Goal: Information Seeking & Learning: Learn about a topic

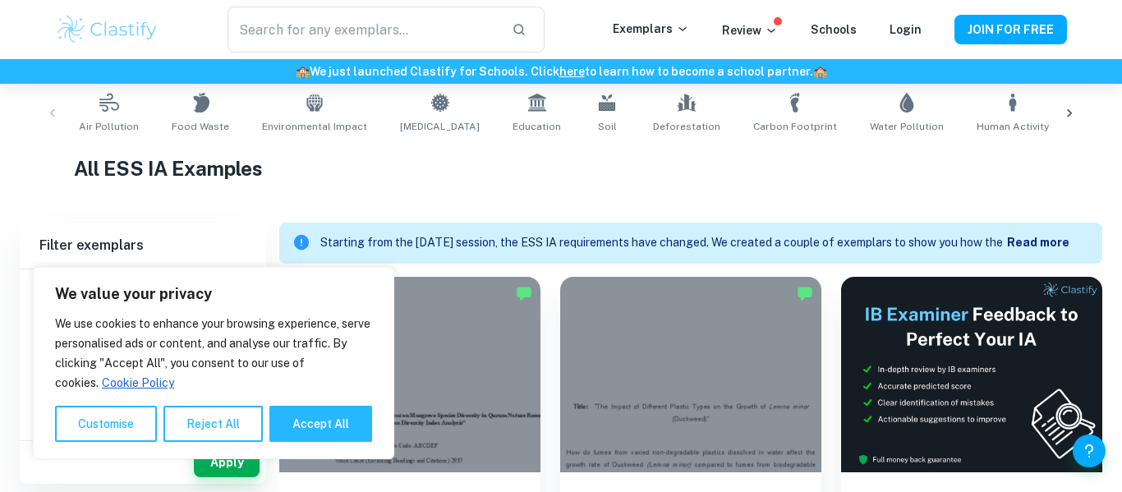
scroll to position [370, 0]
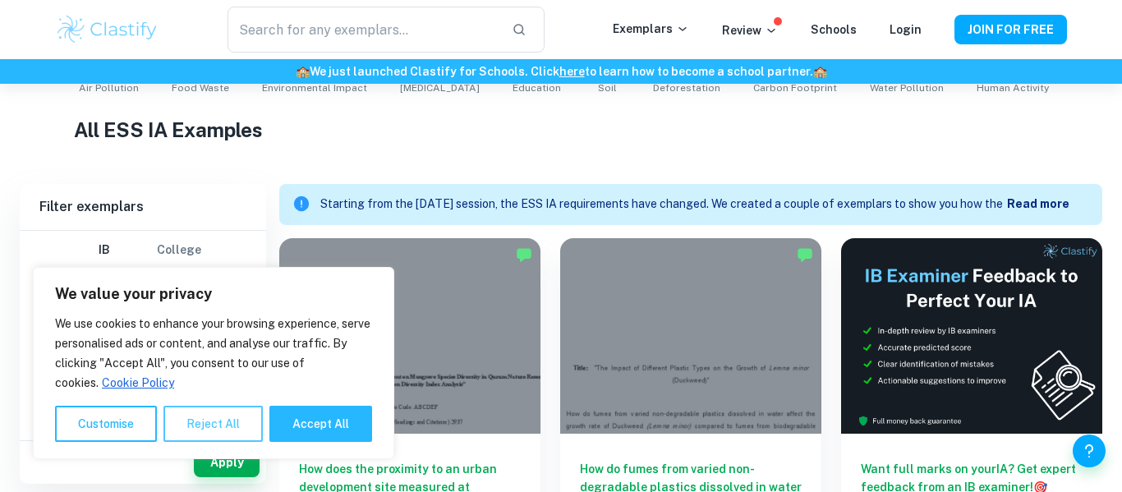
click at [209, 428] on button "Reject All" at bounding box center [212, 424] width 99 height 36
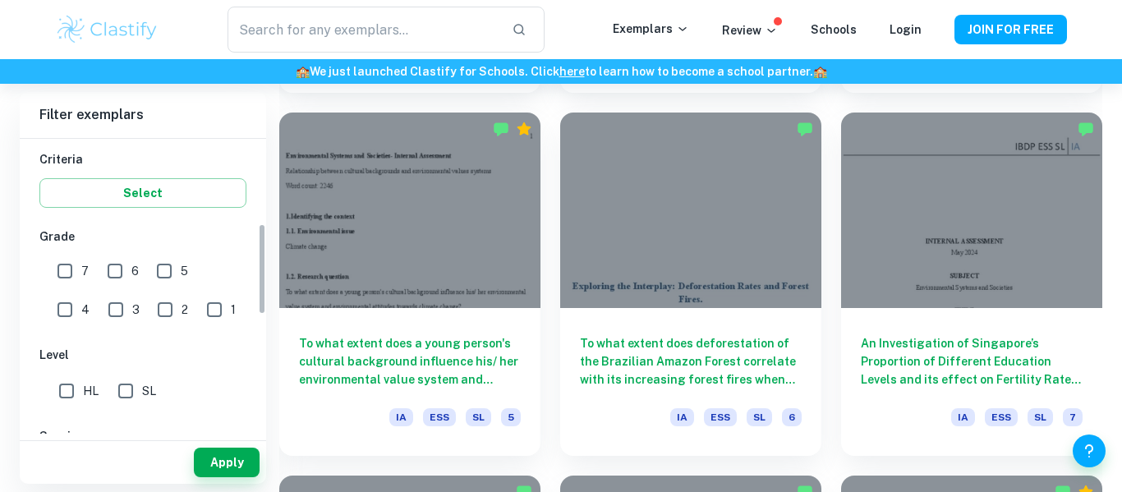
scroll to position [276, 0]
click at [58, 275] on input "7" at bounding box center [64, 272] width 33 height 33
checkbox input "true"
click at [235, 464] on button "Apply" at bounding box center [227, 463] width 66 height 30
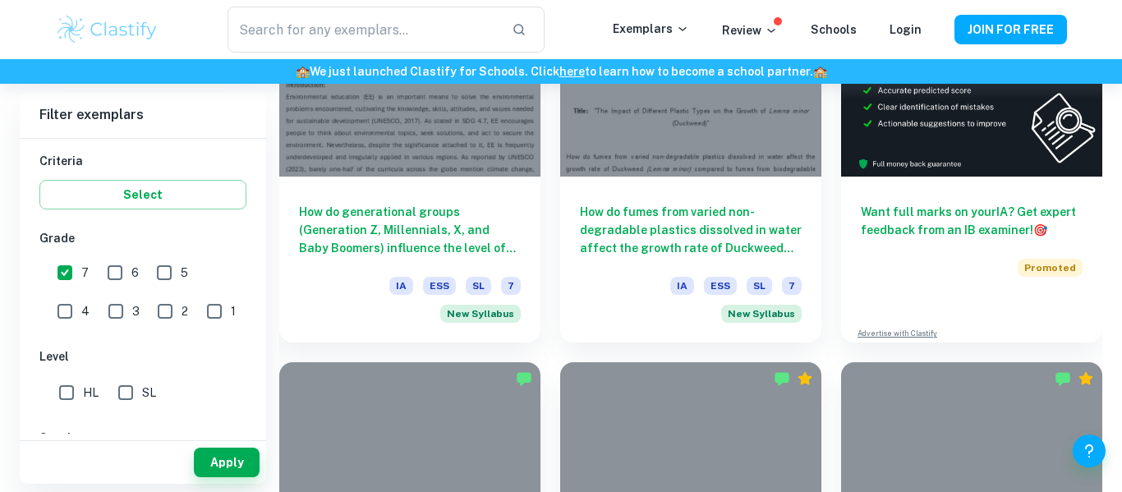
scroll to position [574, 0]
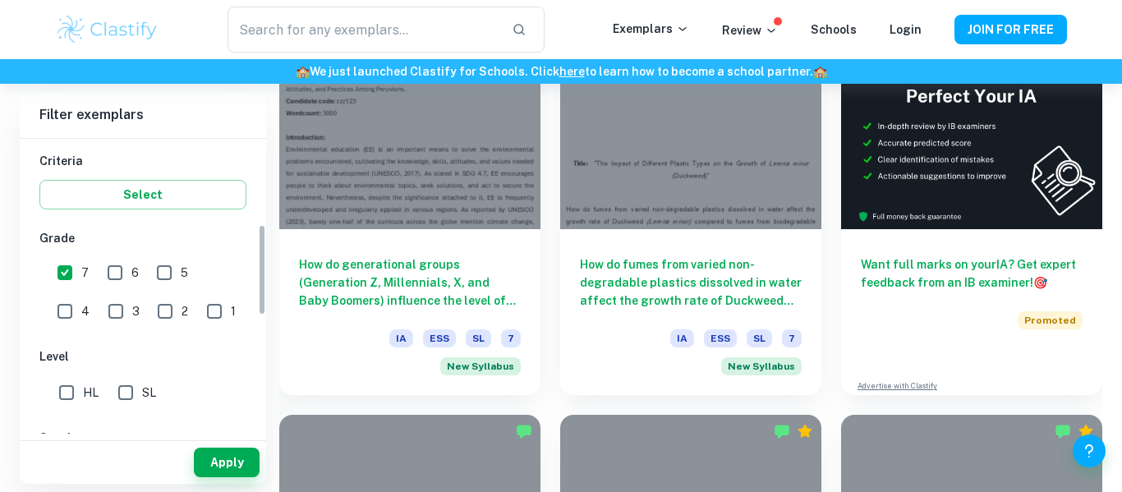
click at [135, 393] on input "SL" at bounding box center [125, 392] width 33 height 33
checkbox input "true"
click at [234, 471] on button "Apply" at bounding box center [227, 463] width 66 height 30
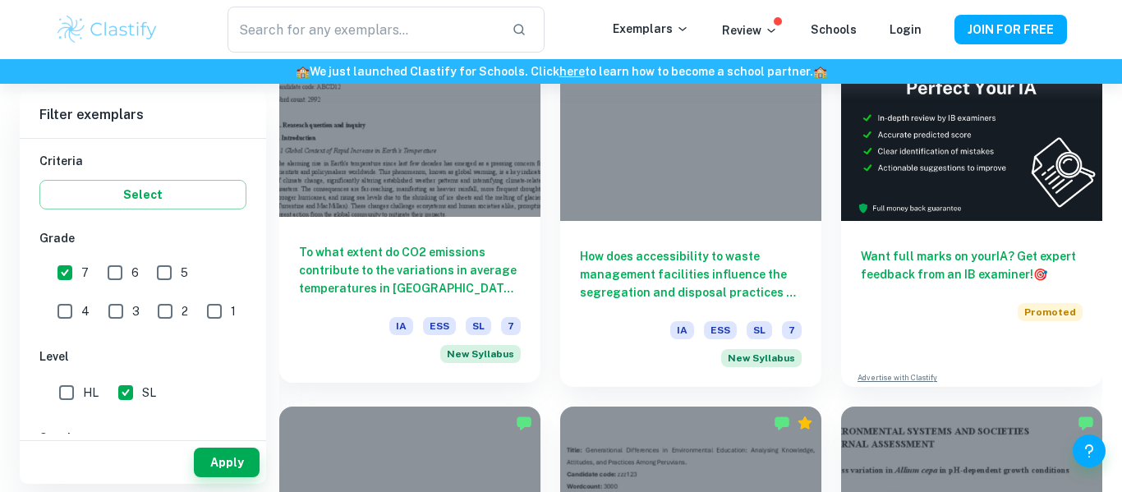
scroll to position [583, 0]
click at [459, 256] on h6 "To what extent do CO2 emissions contribute to the variations in average tempera…" at bounding box center [410, 269] width 222 height 54
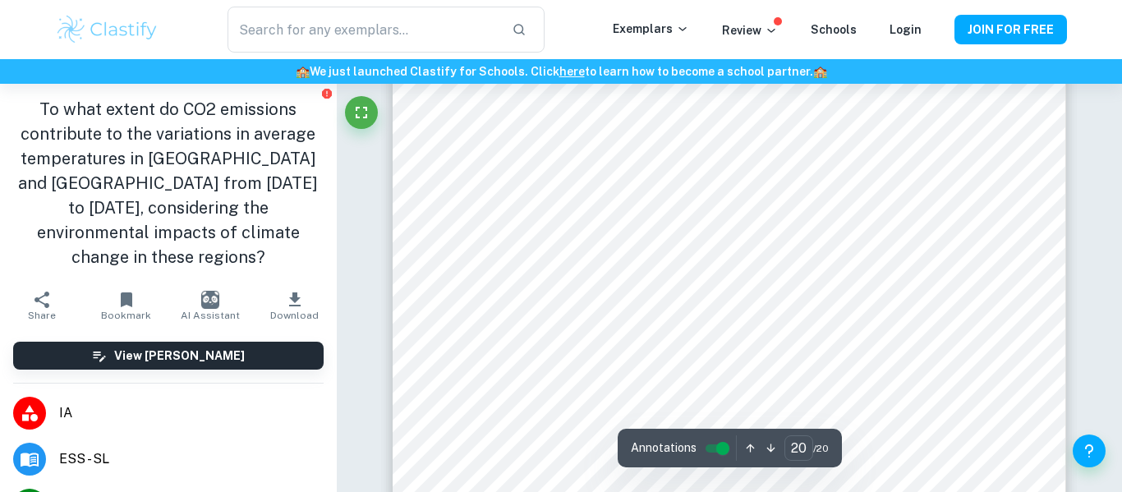
scroll to position [17625, 0]
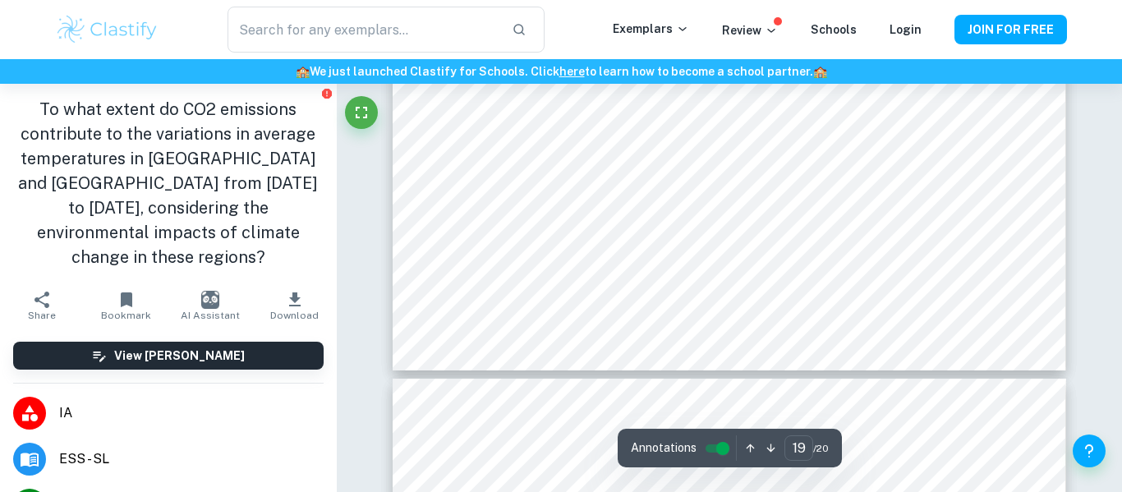
type input "18"
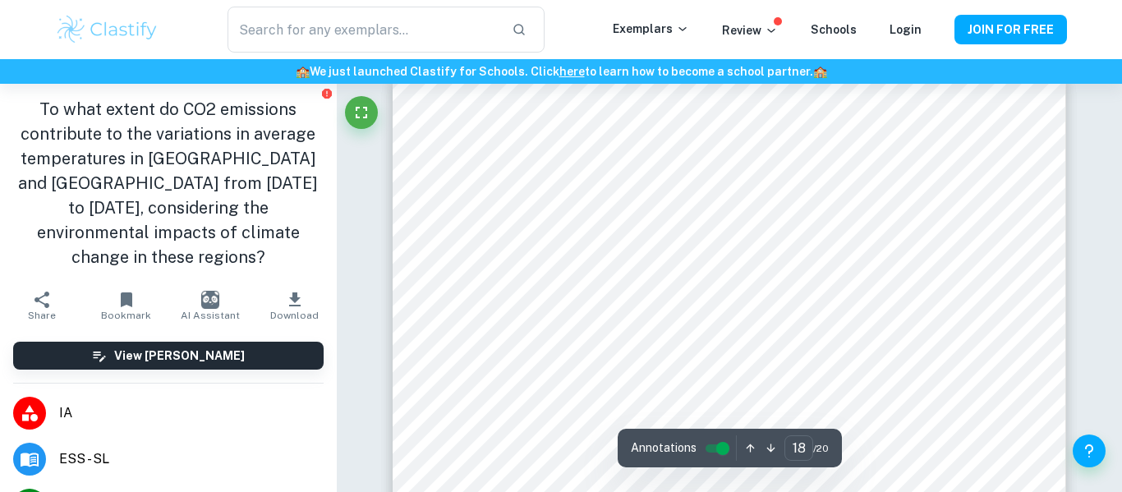
scroll to position [15247, 0]
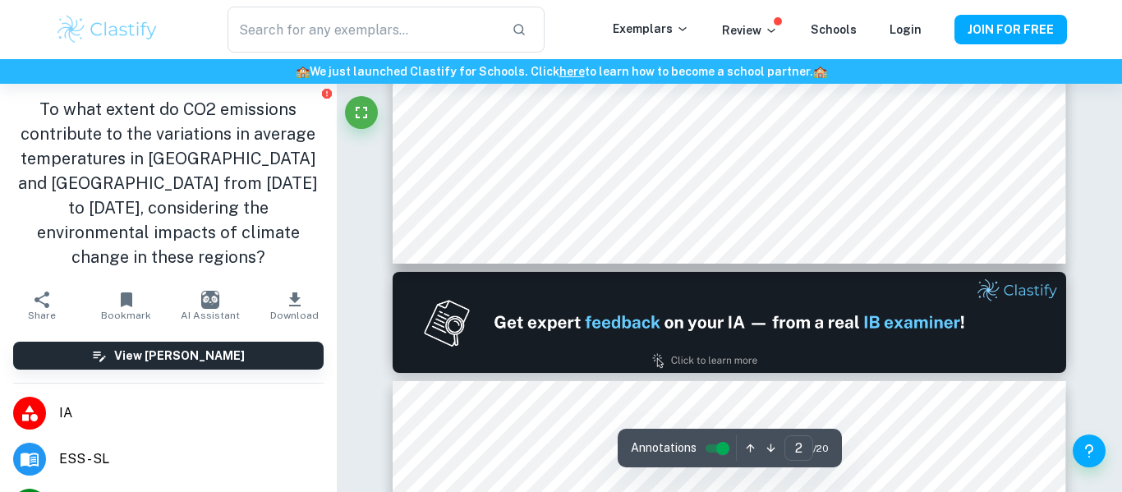
scroll to position [1244, 0]
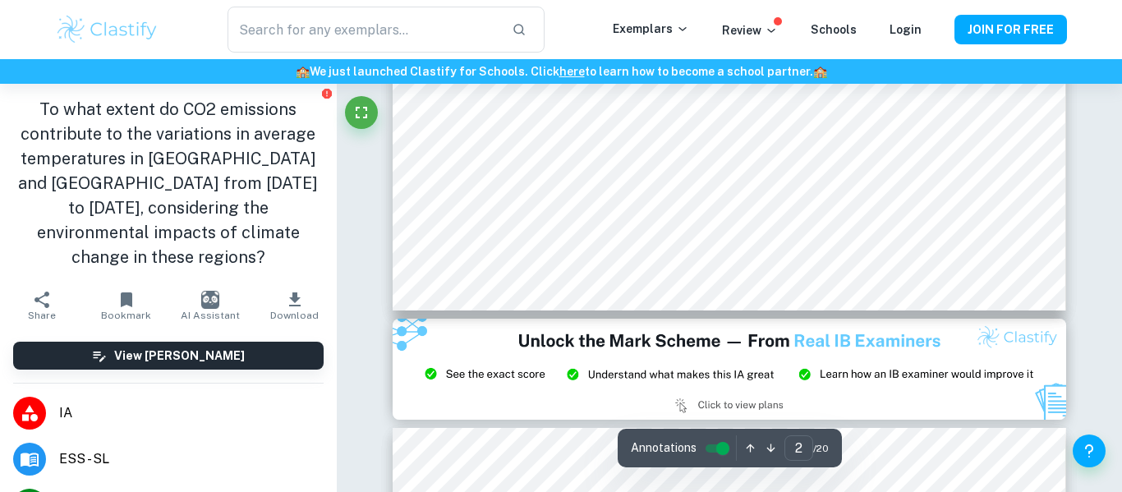
type input "3"
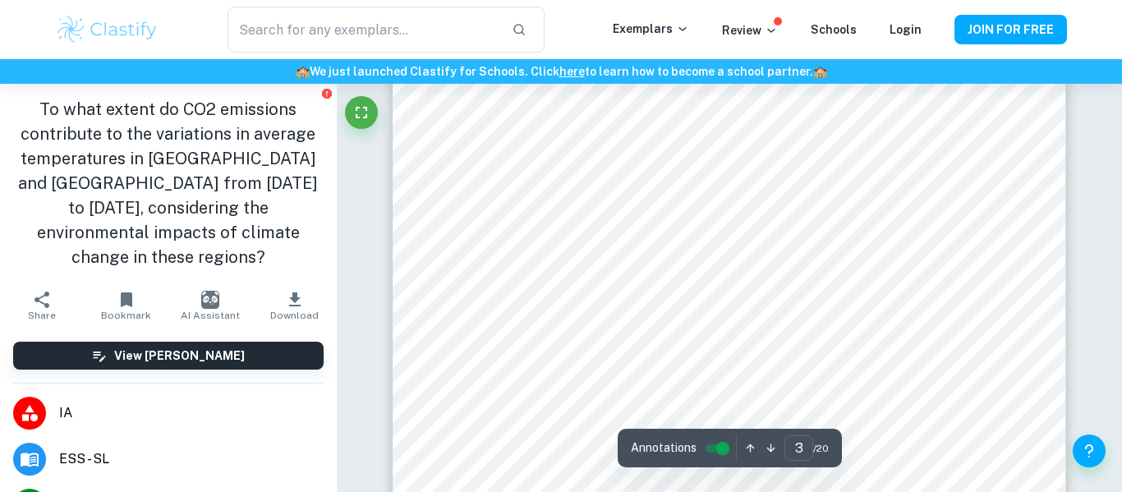
scroll to position [2276, 0]
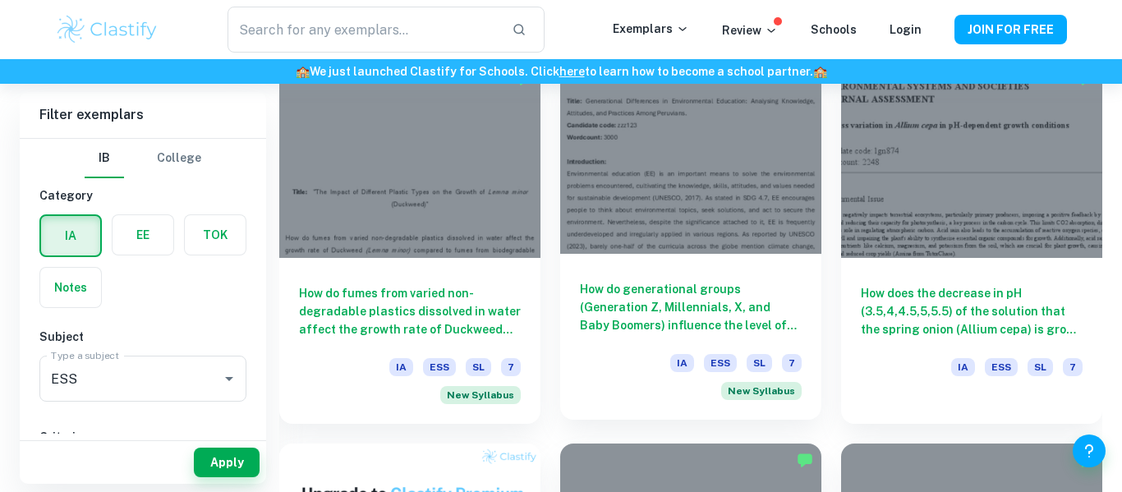
scroll to position [921, 0]
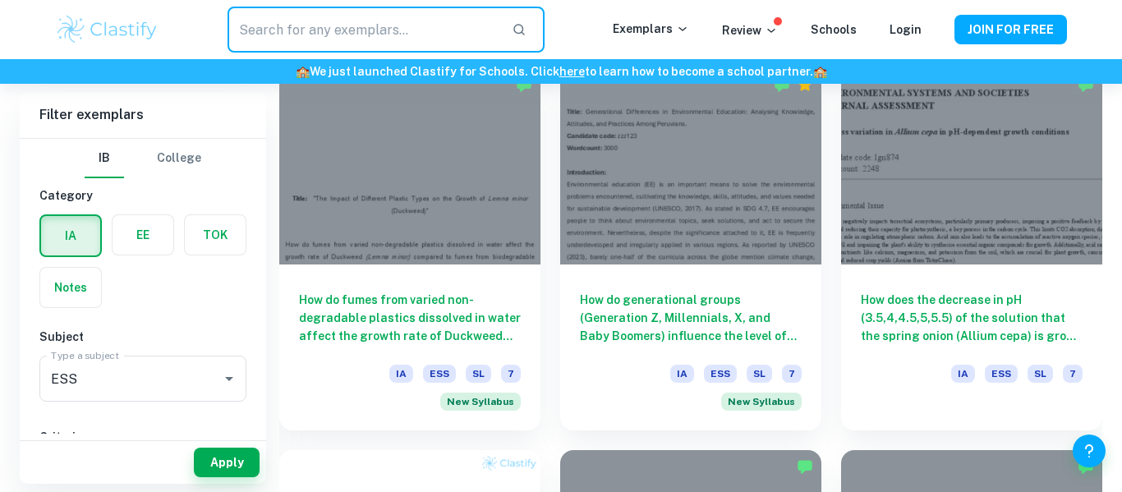
click at [355, 27] on input "text" at bounding box center [363, 30] width 271 height 46
type input "temperature"
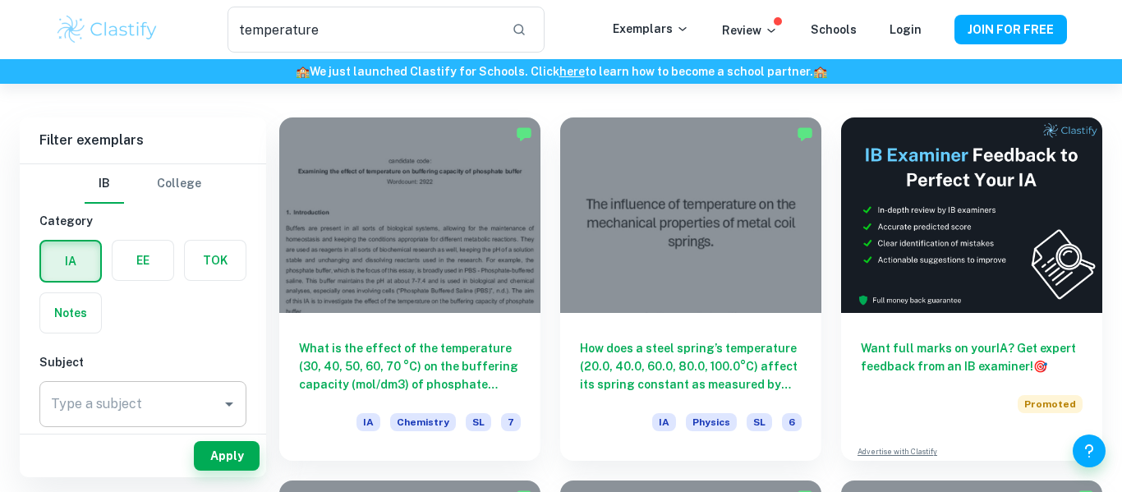
click at [195, 394] on input "Type a subject" at bounding box center [131, 404] width 168 height 31
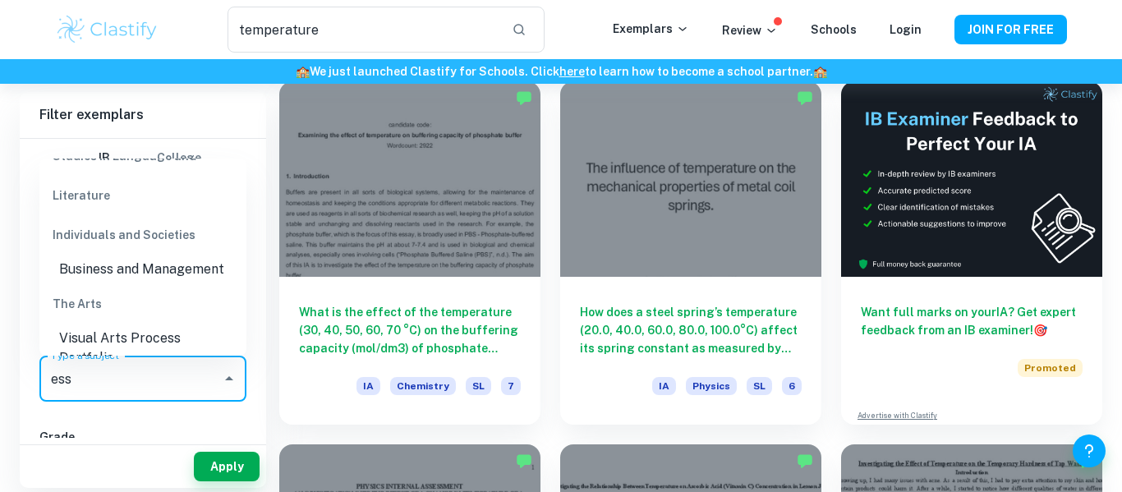
scroll to position [181, 0]
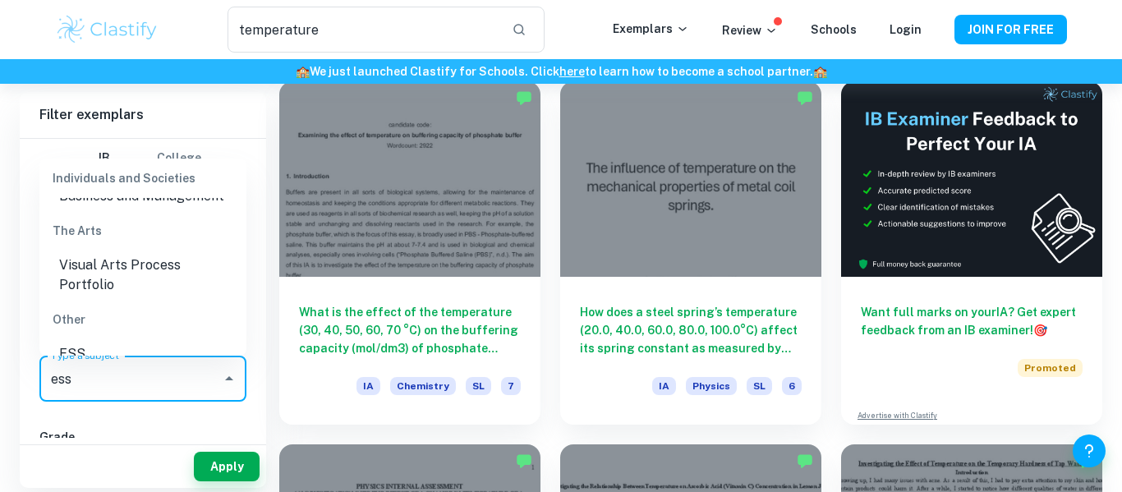
click at [95, 339] on li "ESS" at bounding box center [142, 354] width 207 height 30
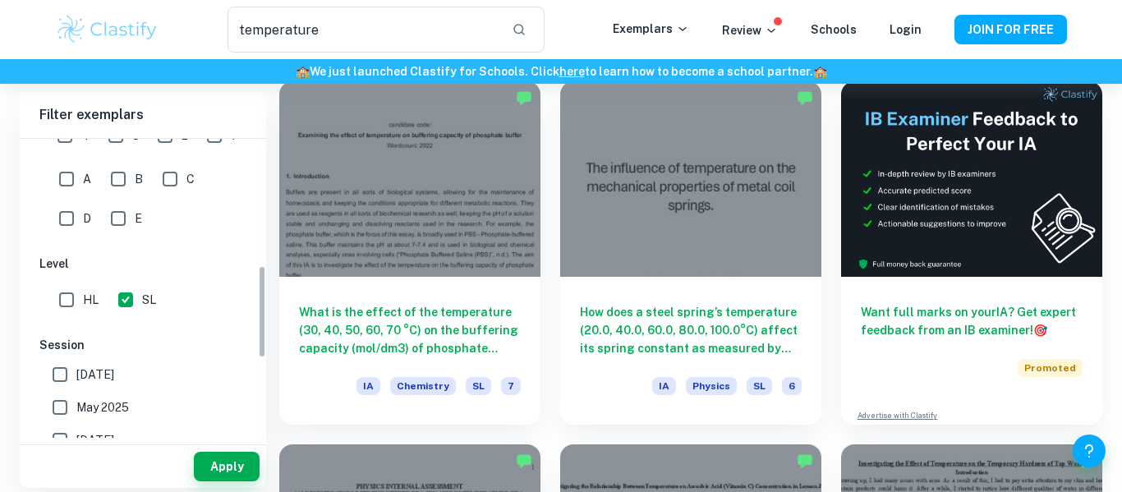
scroll to position [405, 0]
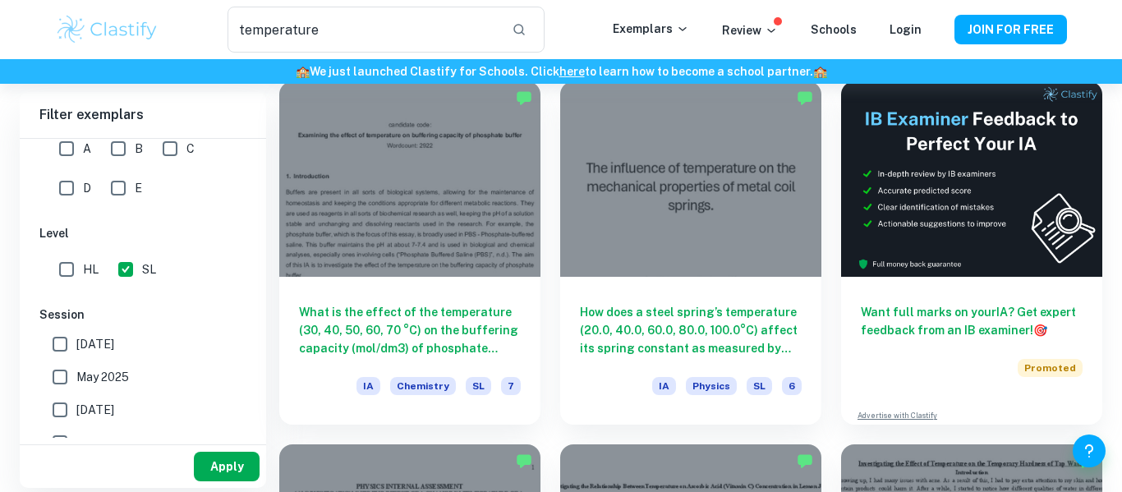
type input "ESS"
click at [225, 464] on button "Apply" at bounding box center [227, 467] width 66 height 30
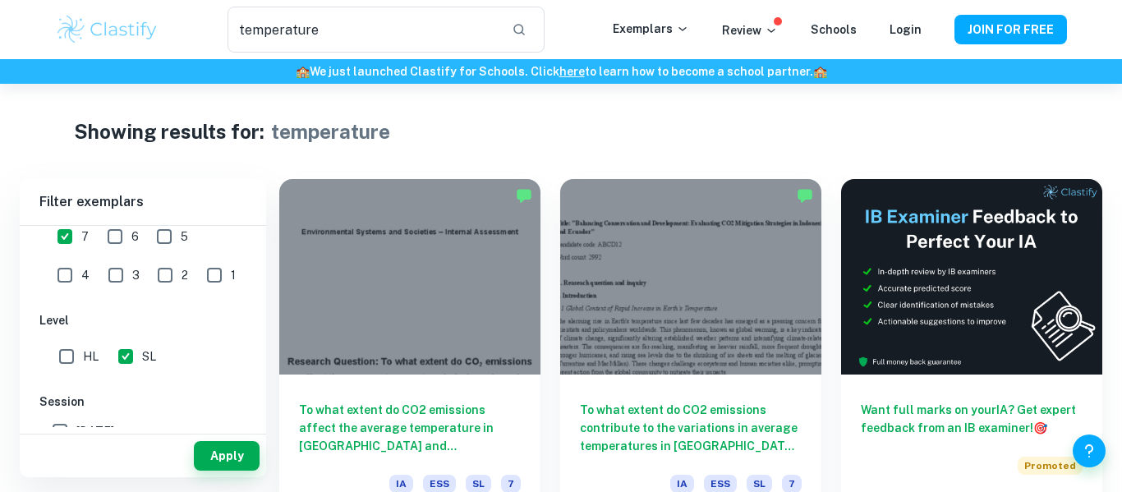
scroll to position [84, 0]
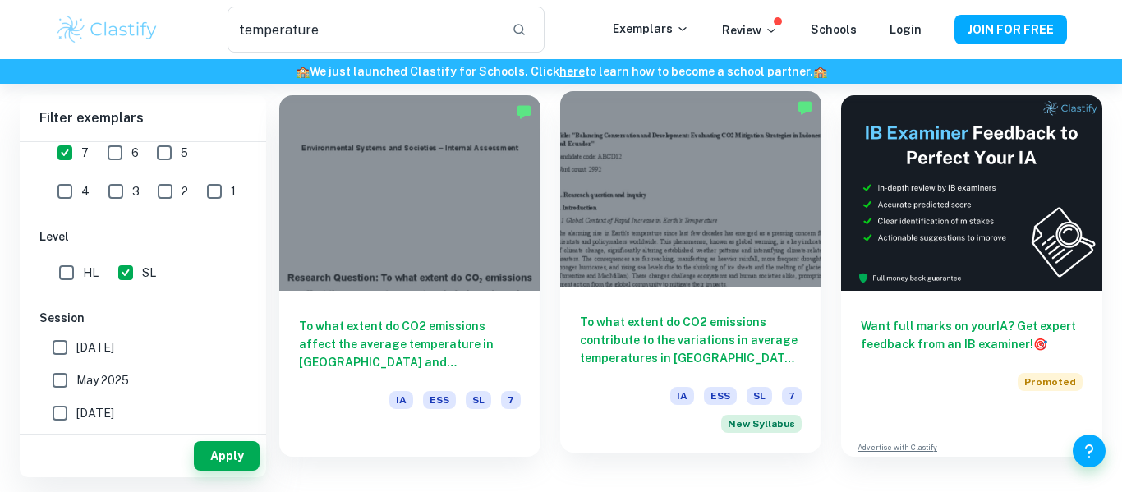
click at [683, 354] on h6 "To what extent do CO2 emissions contribute to the variations in average tempera…" at bounding box center [691, 340] width 222 height 54
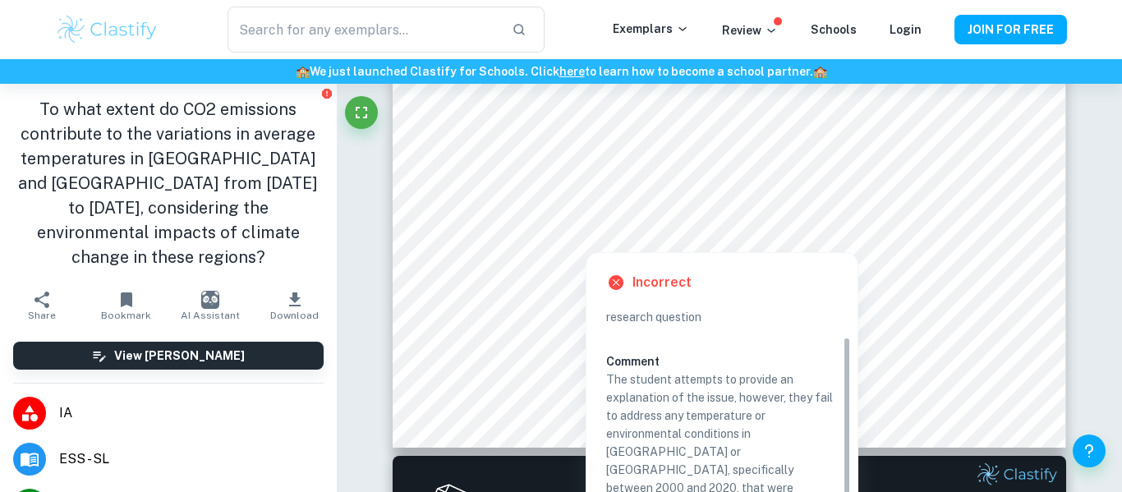
scroll to position [53, 0]
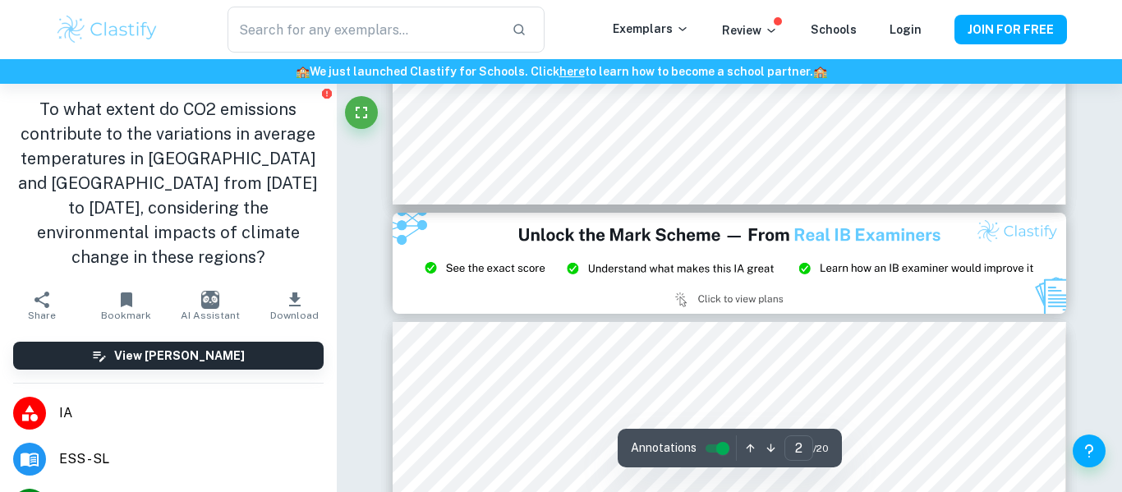
type input "3"
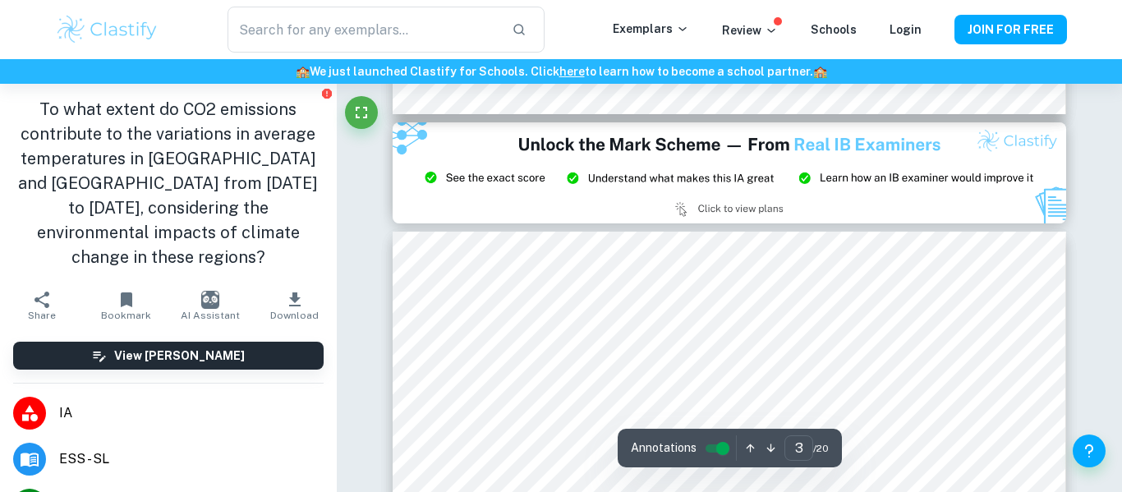
scroll to position [84, 0]
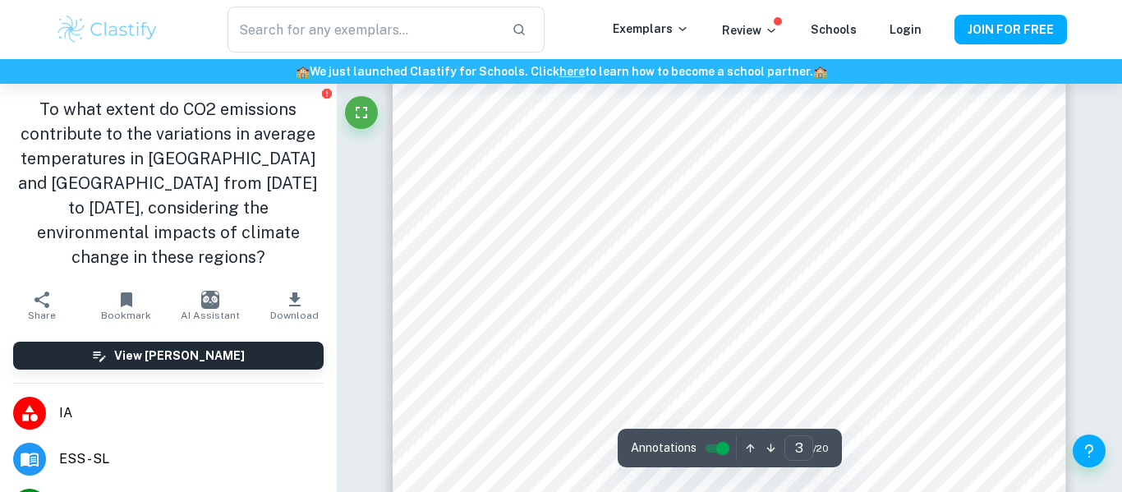
type input "temperature"
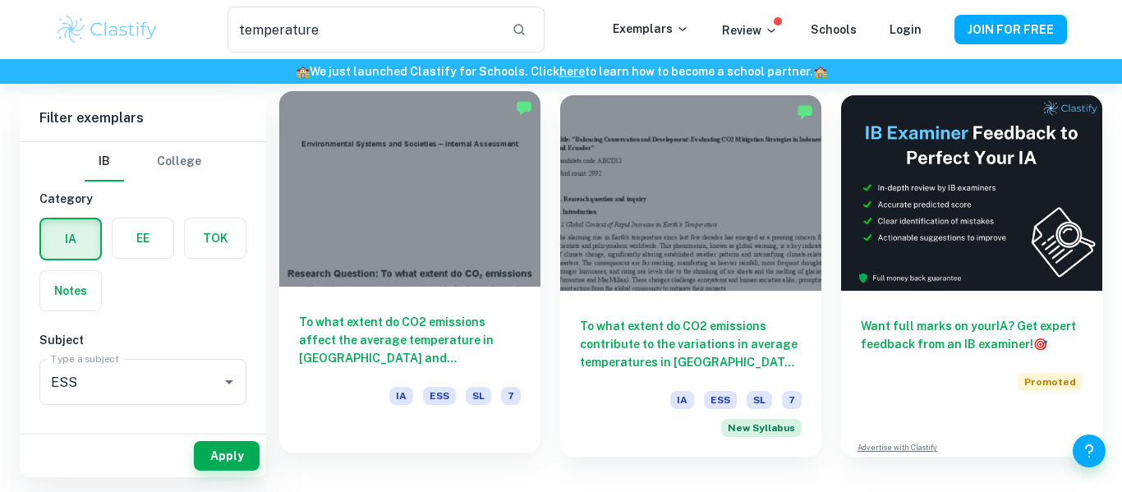
click at [447, 306] on div "To what extent do CO2 emissions affect the average temperature in [GEOGRAPHIC_D…" at bounding box center [409, 361] width 261 height 148
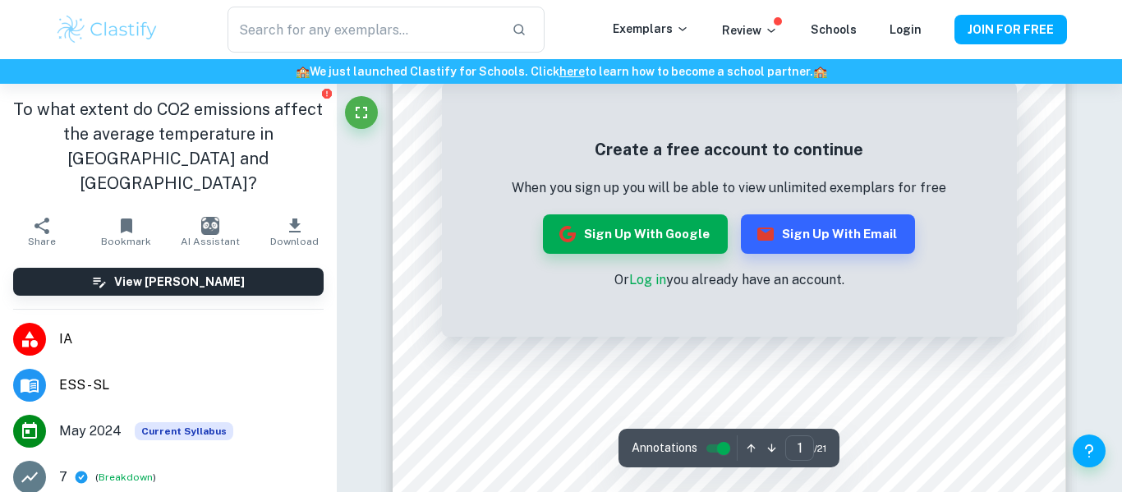
scroll to position [520, 0]
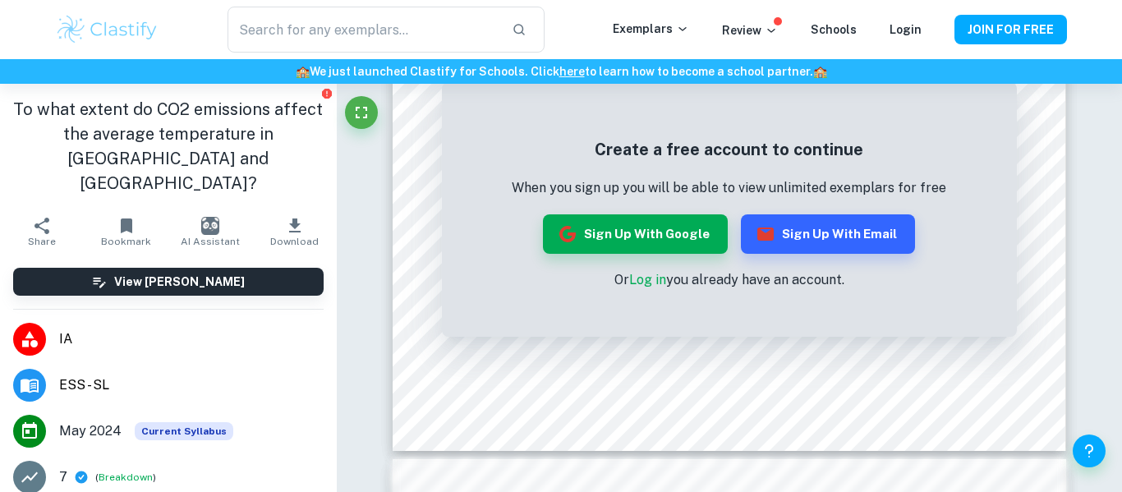
type input "temperature"
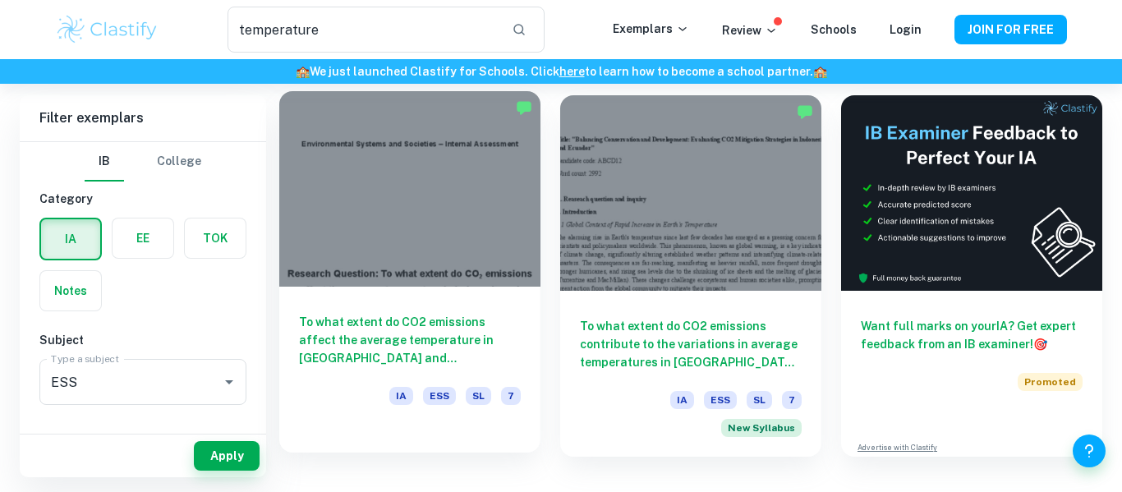
click at [452, 313] on h6 "To what extent do CO2 emissions affect the average temperature in [GEOGRAPHIC_D…" at bounding box center [410, 340] width 222 height 54
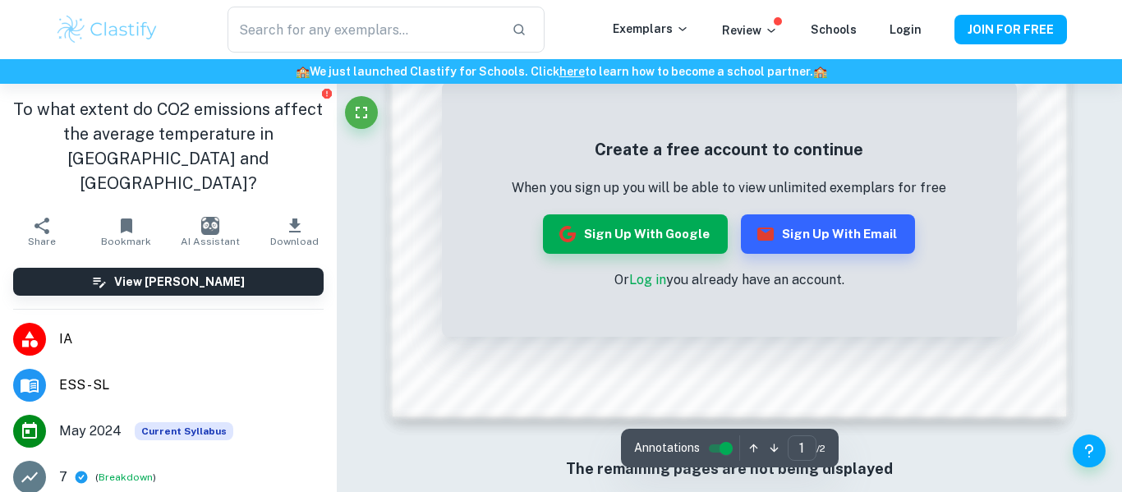
scroll to position [1471, 0]
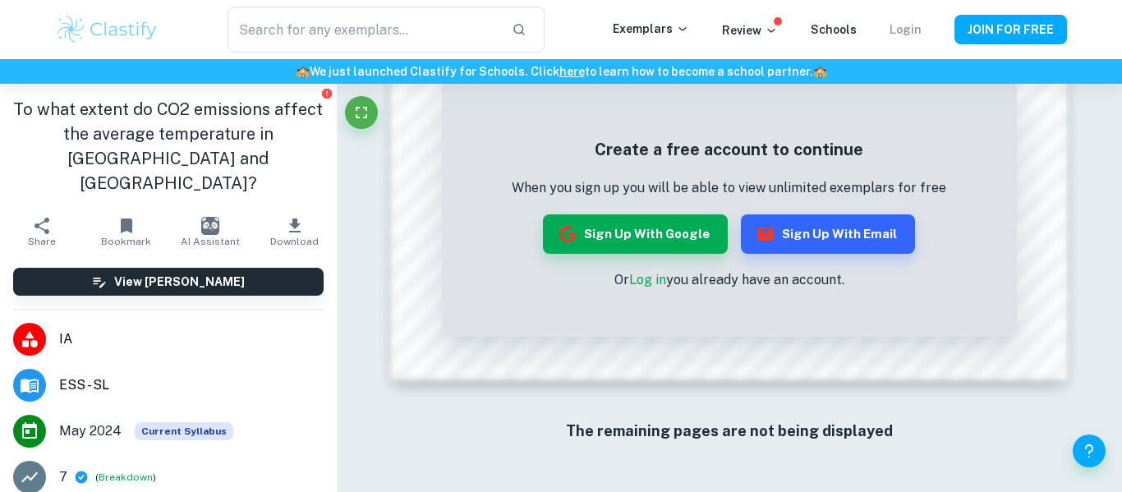
click at [921, 35] on link "Login" at bounding box center [906, 29] width 32 height 13
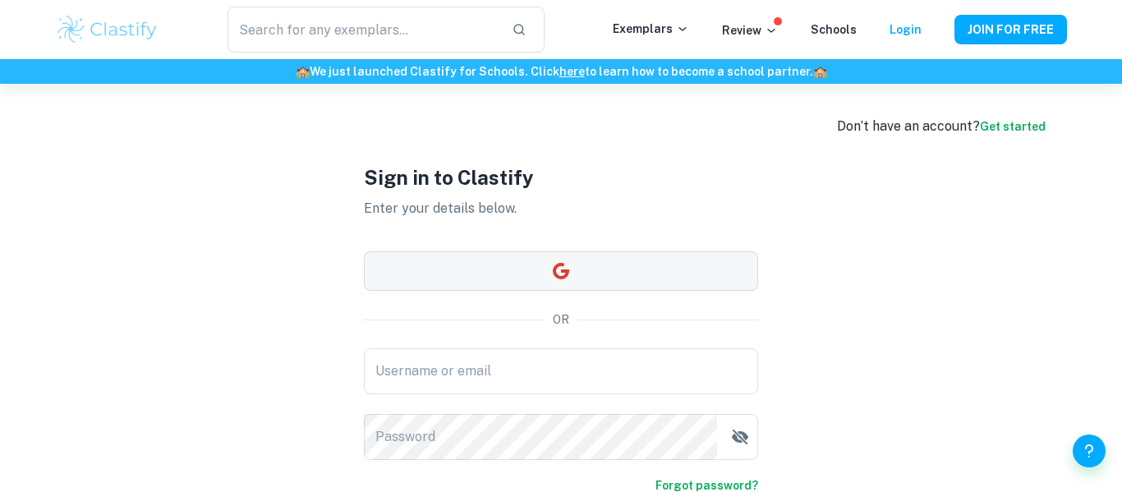
click at [651, 265] on button "button" at bounding box center [561, 270] width 394 height 39
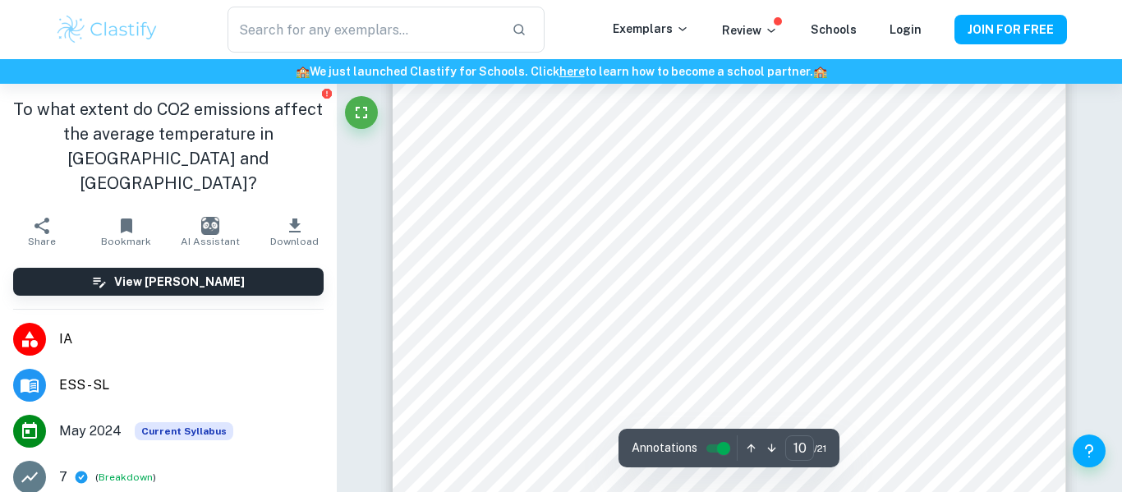
scroll to position [8493, 0]
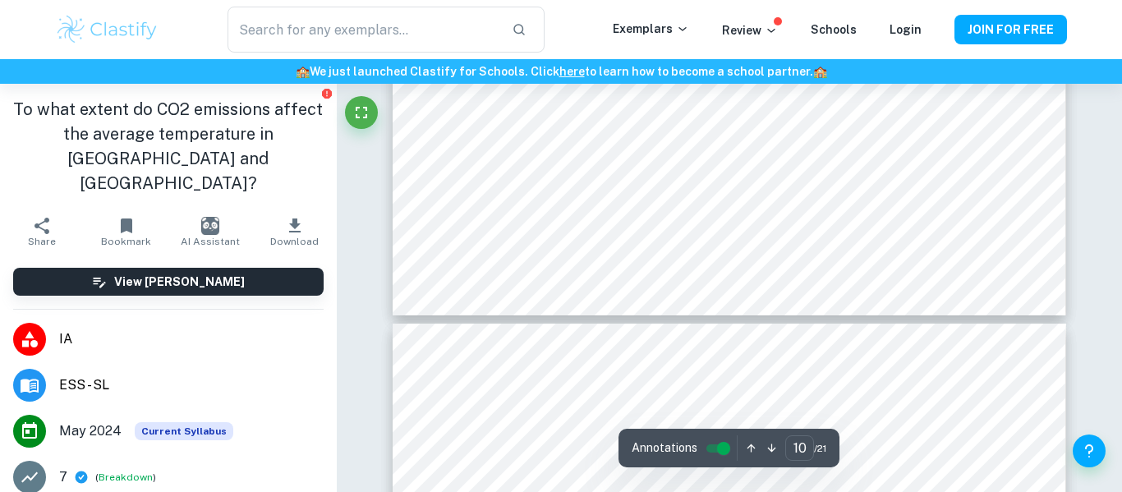
type input "11"
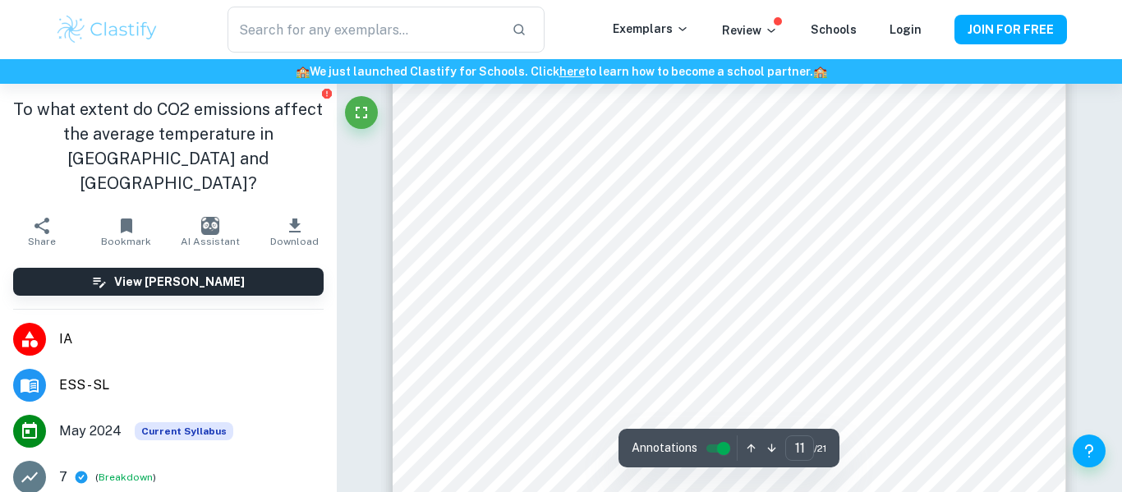
scroll to position [9476, 0]
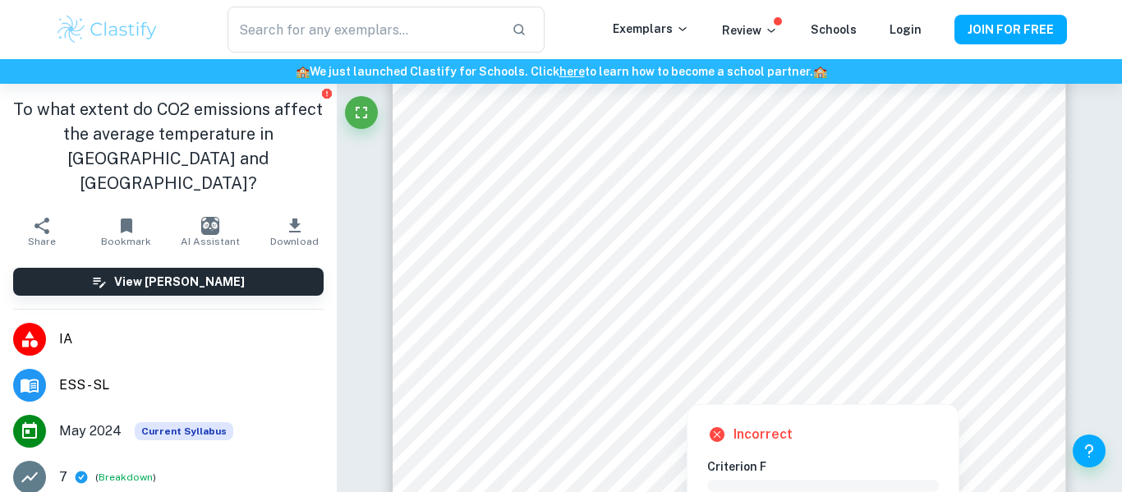
click at [628, 313] on div at bounding box center [695, 319] width 407 height 35
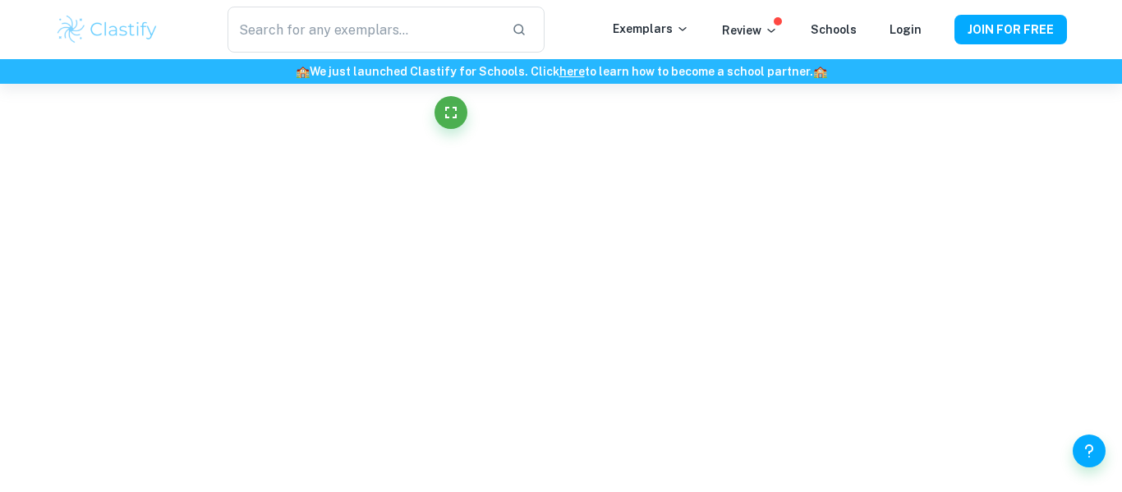
scroll to position [1680, 0]
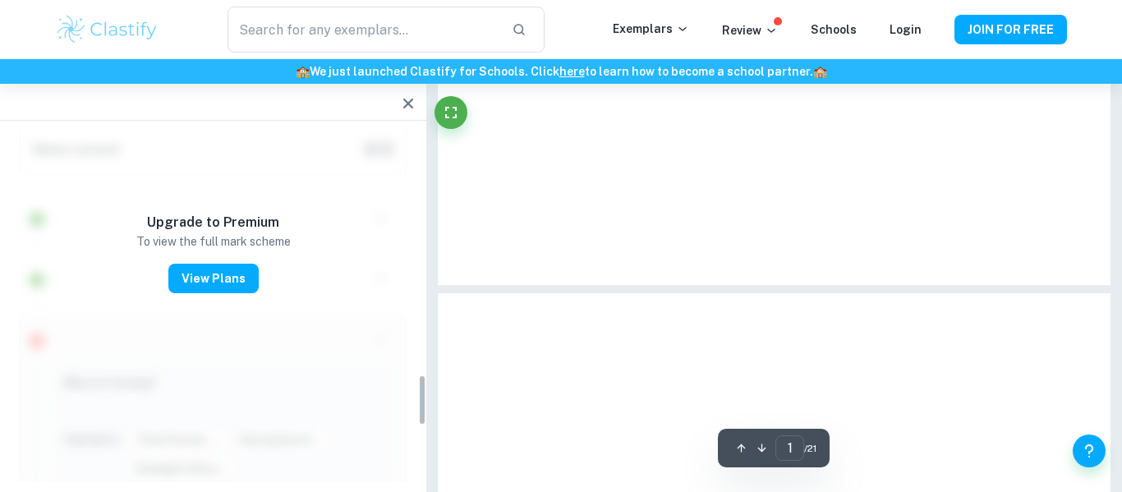
type input "11"
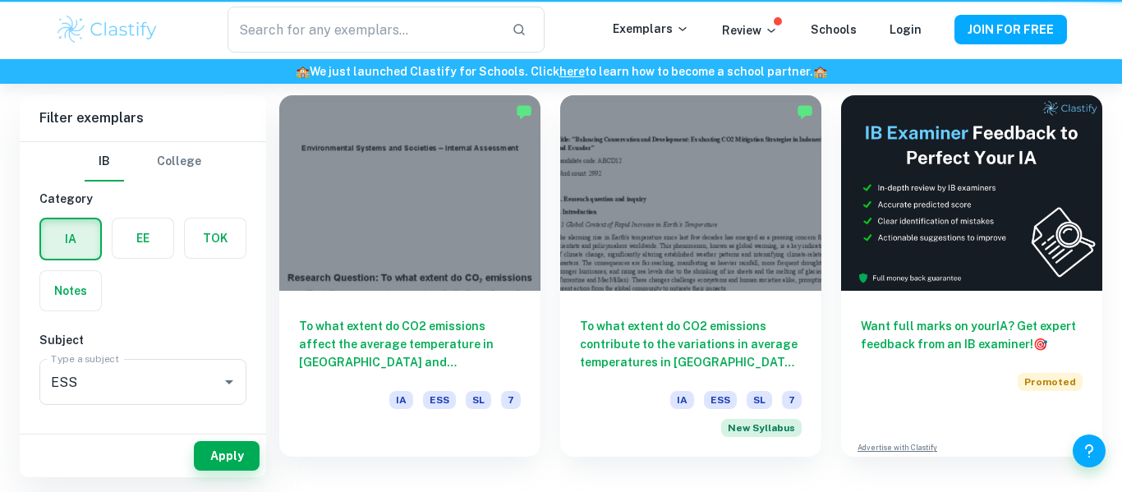
type input "temperature"
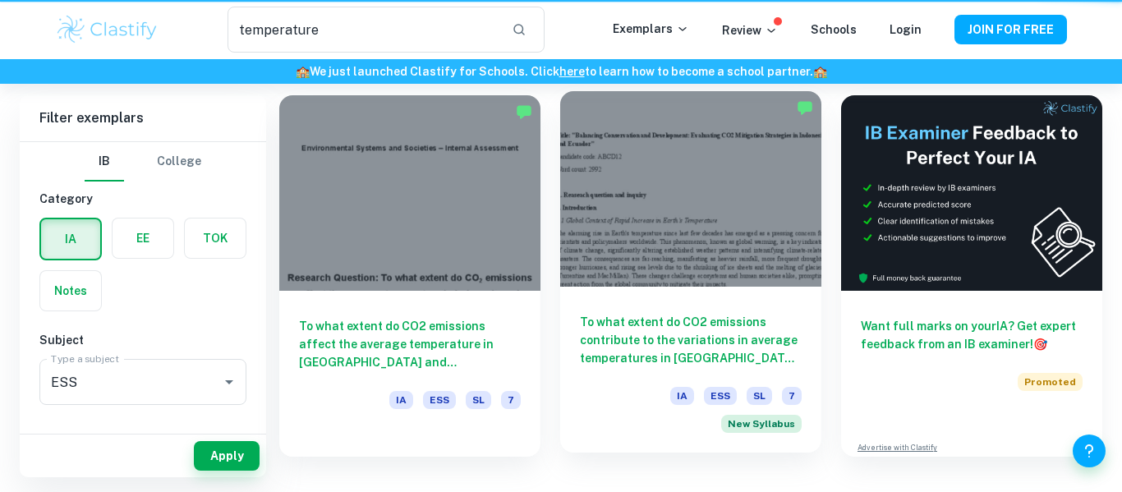
scroll to position [84, 0]
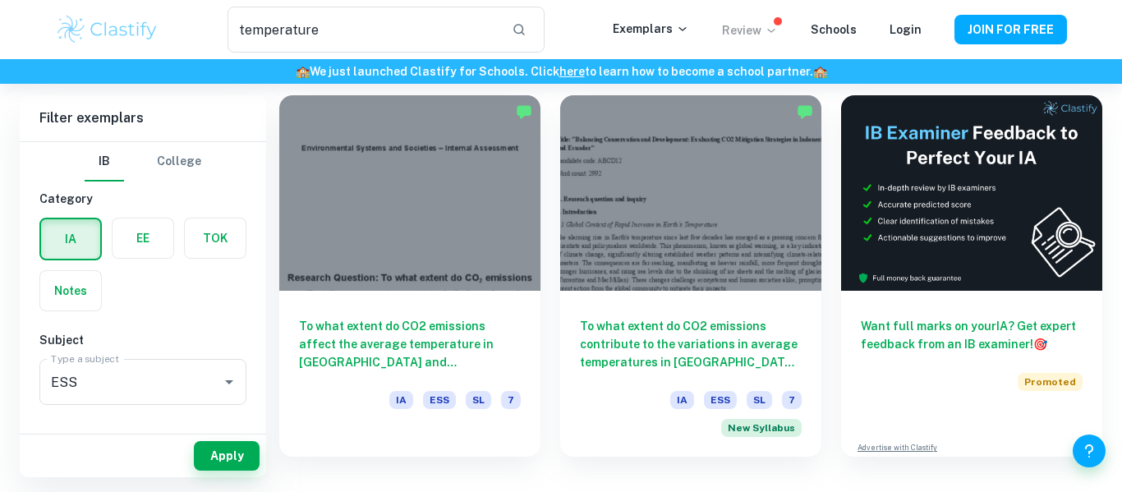
click at [775, 30] on icon at bounding box center [770, 31] width 7 height 4
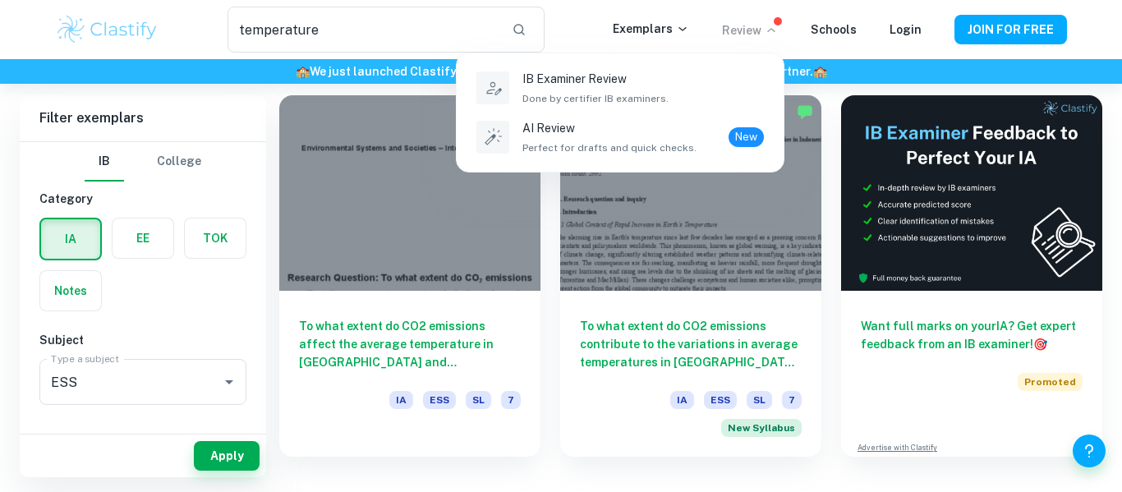
click at [780, 30] on div at bounding box center [561, 246] width 1122 height 492
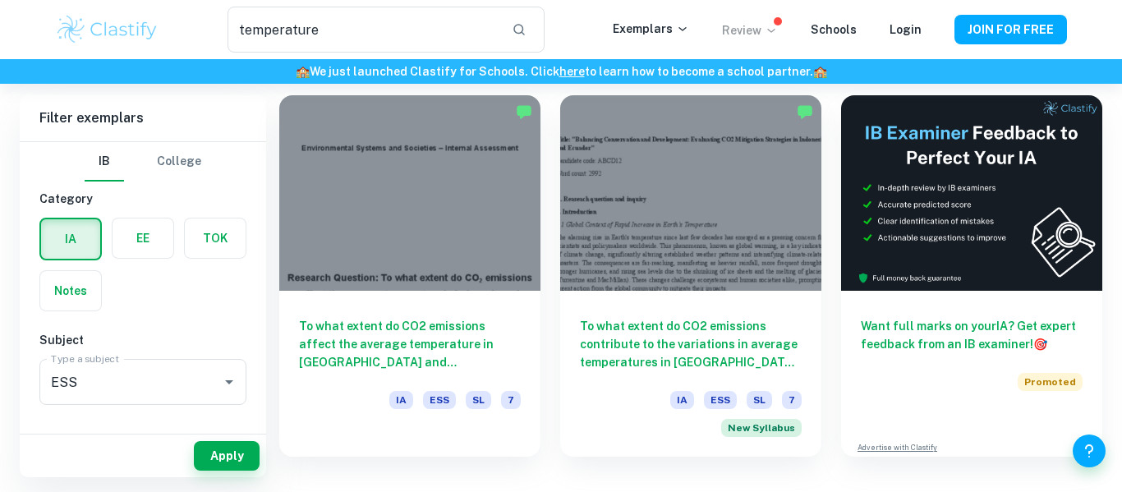
click at [775, 30] on icon at bounding box center [770, 31] width 7 height 4
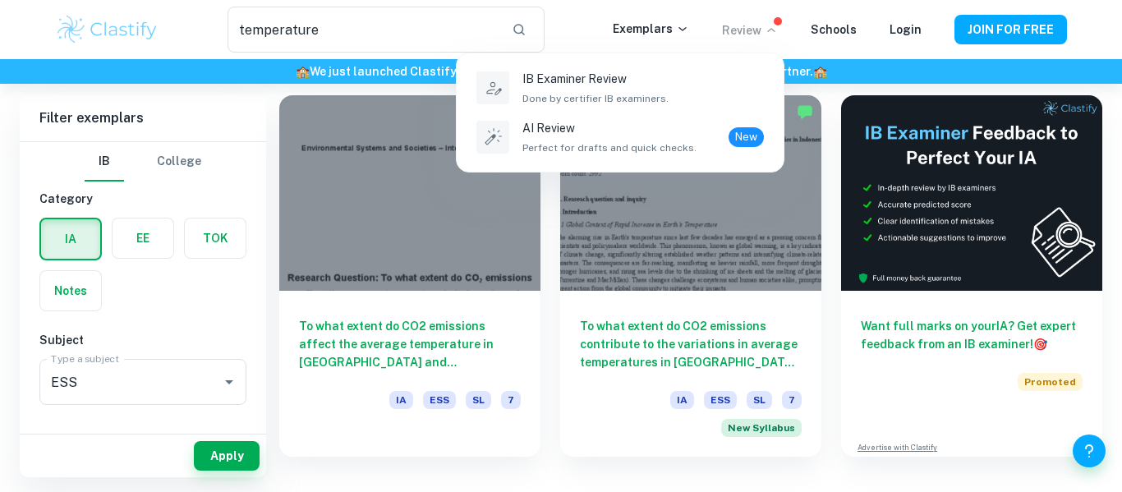
click at [780, 30] on div at bounding box center [561, 246] width 1122 height 492
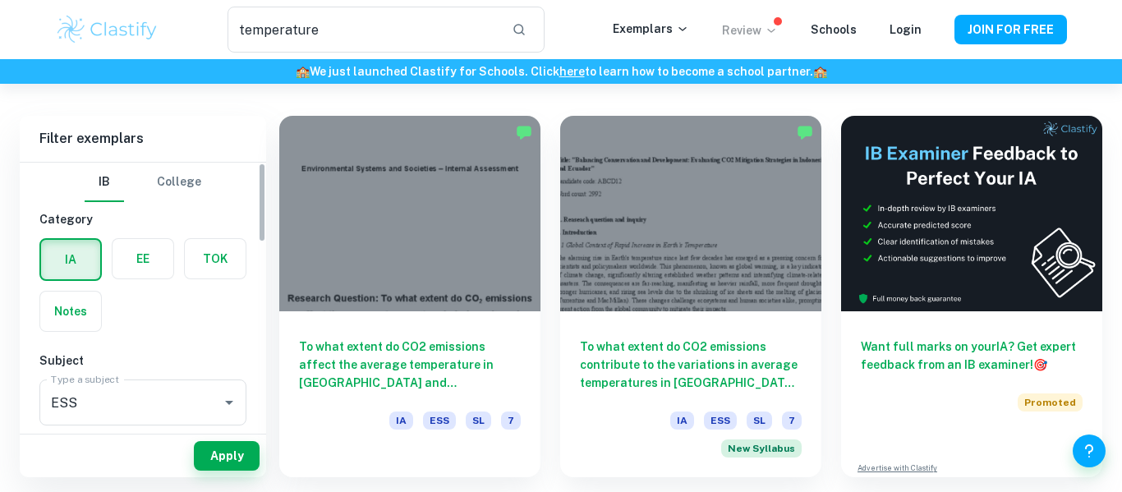
scroll to position [32, 0]
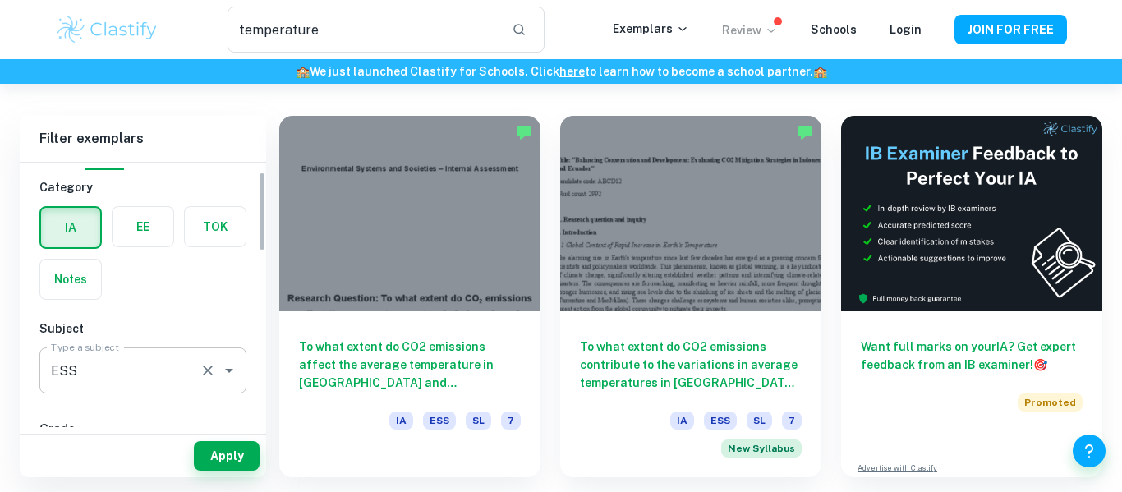
click at [137, 375] on input "ESS" at bounding box center [120, 370] width 146 height 31
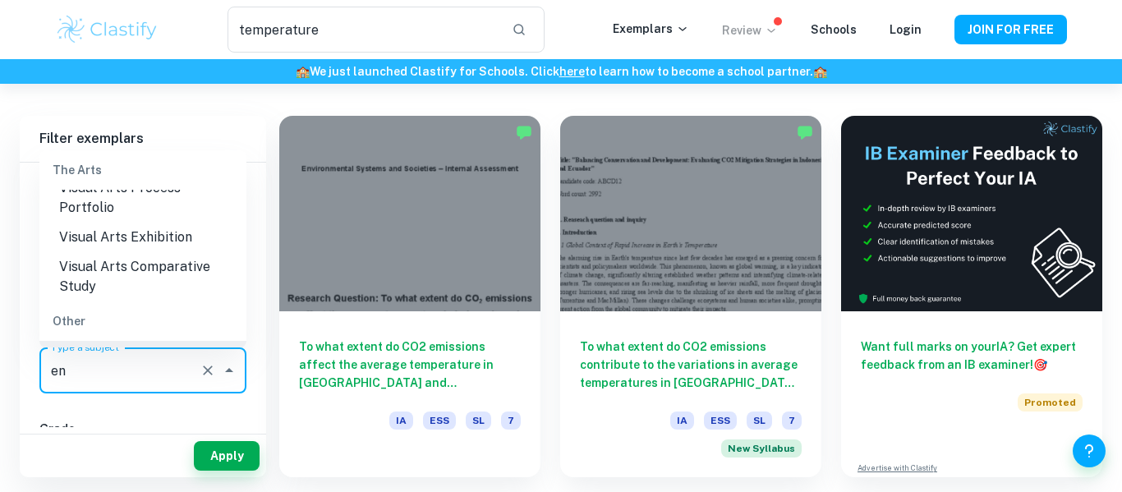
scroll to position [0, 0]
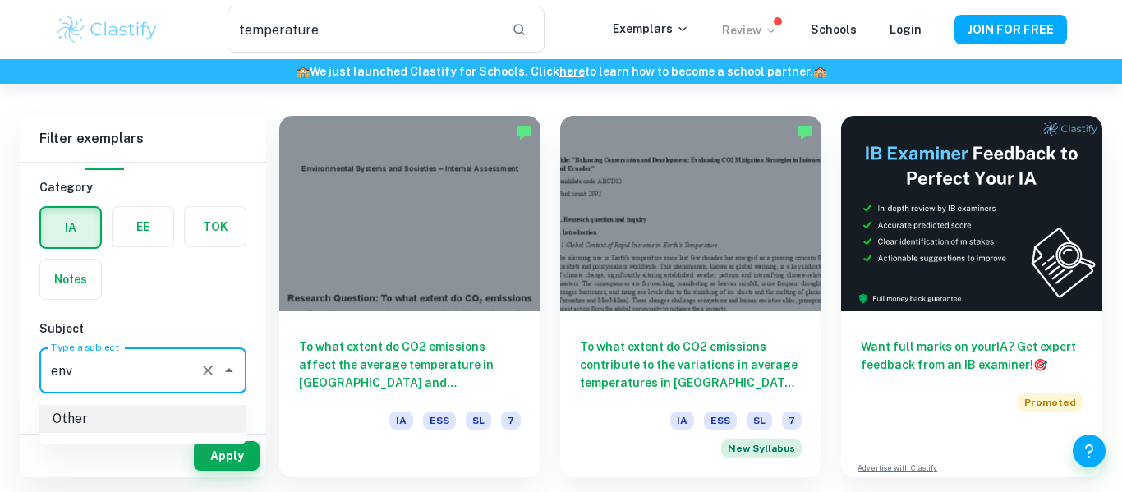
type input "Other"
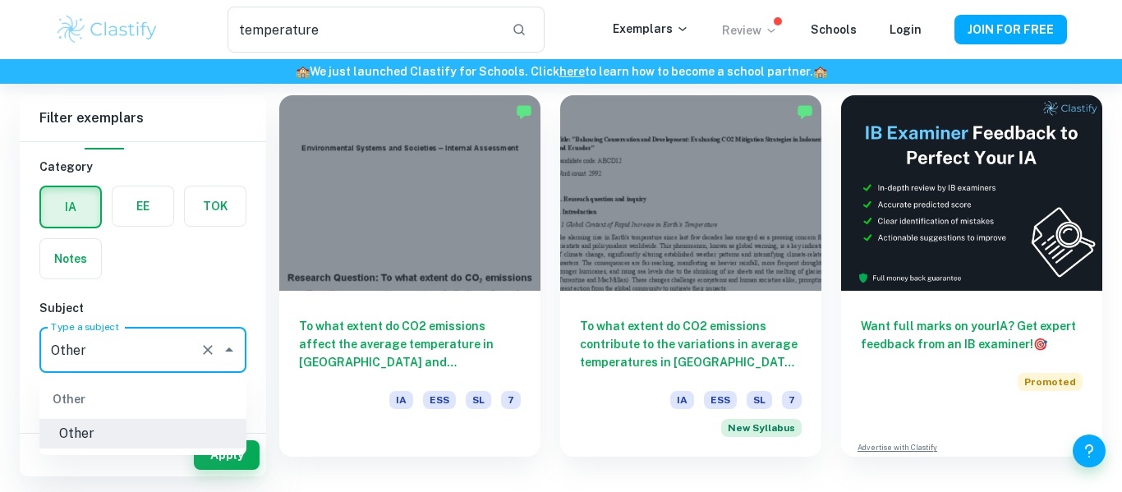
scroll to position [83, 0]
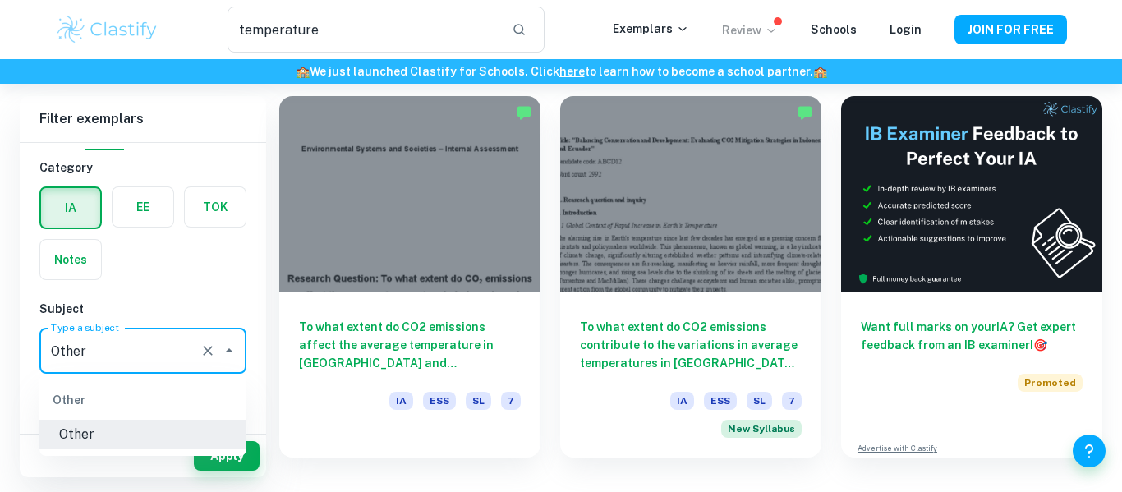
click at [200, 347] on icon "Clear" at bounding box center [208, 351] width 16 height 16
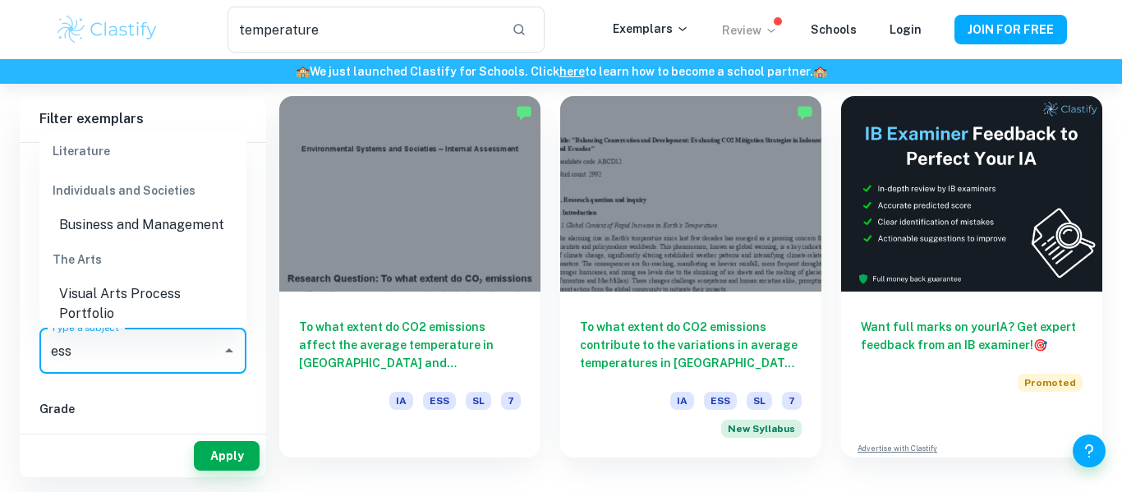
scroll to position [181, 0]
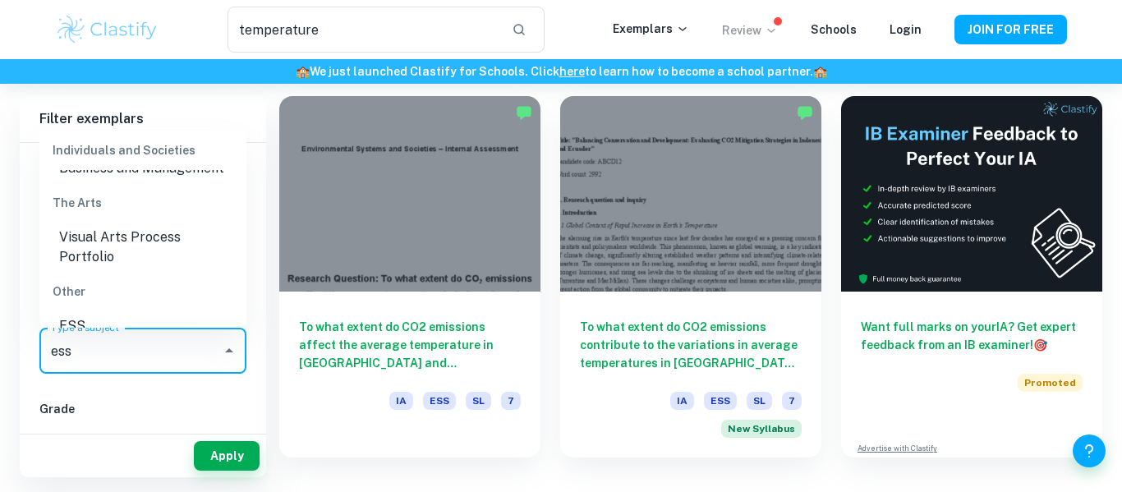
click at [131, 311] on li "ESS" at bounding box center [142, 326] width 207 height 30
type input "ESS"
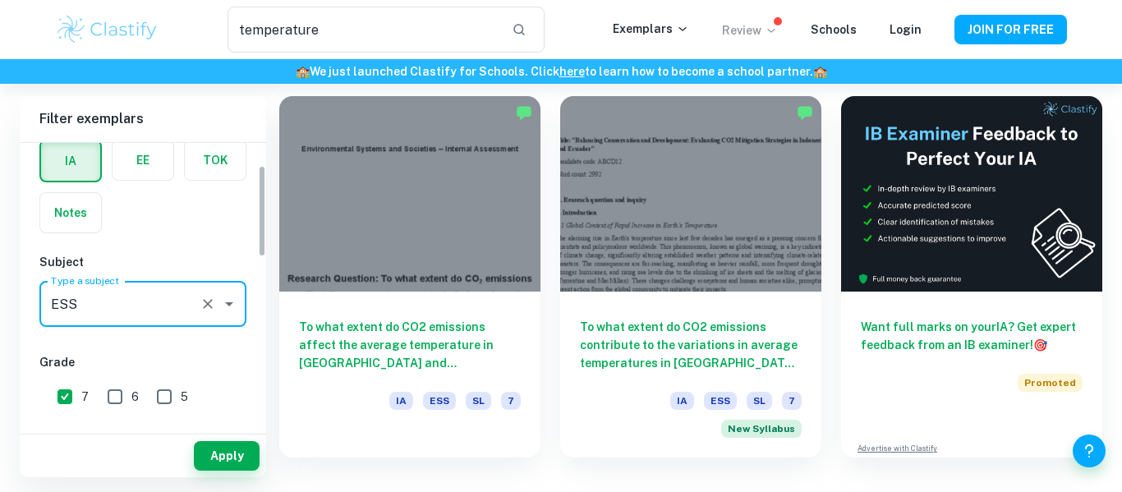
scroll to position [0, 0]
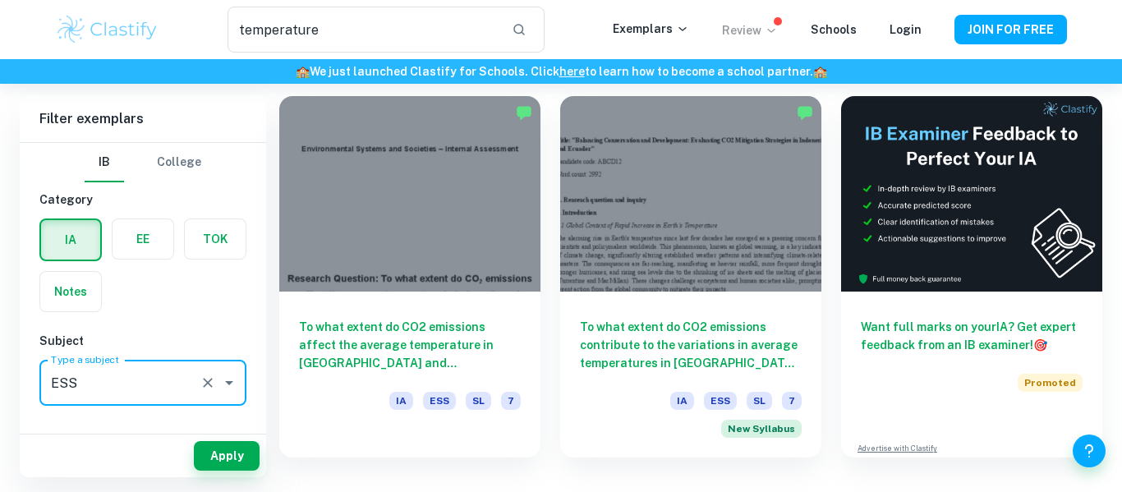
click at [90, 301] on label "button" at bounding box center [70, 291] width 61 height 39
click at [0, 0] on input "radio" at bounding box center [0, 0] width 0 height 0
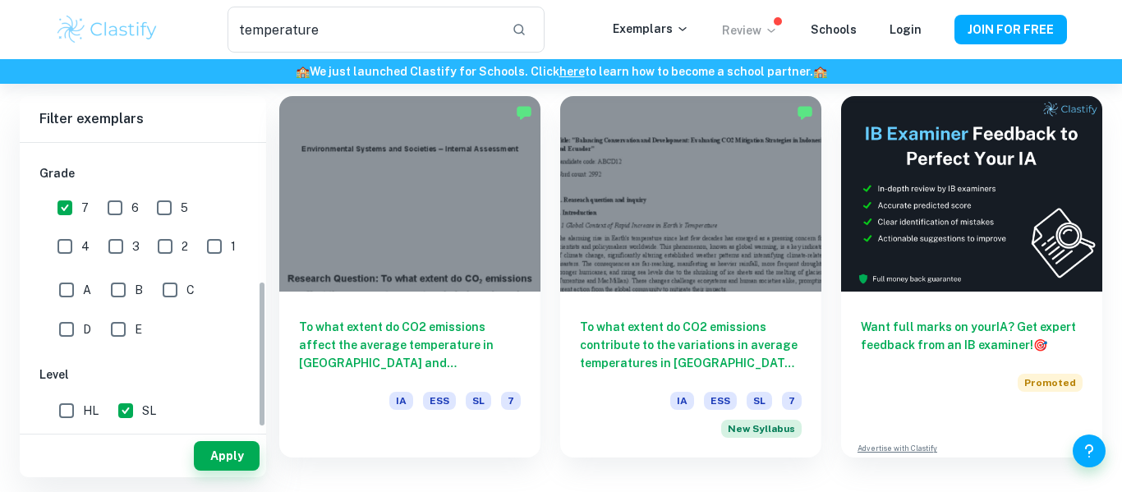
scroll to position [266, 0]
click at [218, 446] on button "Apply" at bounding box center [227, 456] width 66 height 30
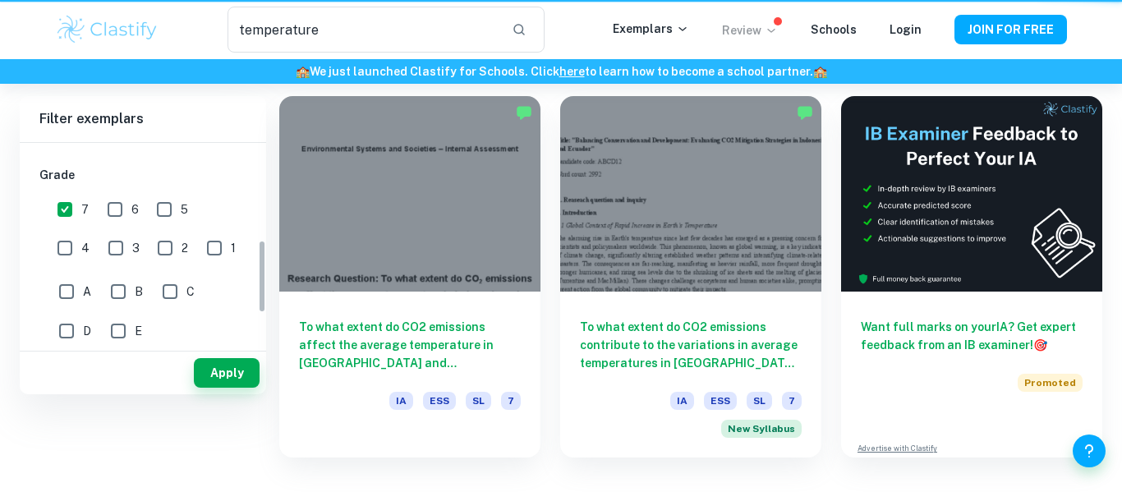
scroll to position [0, 0]
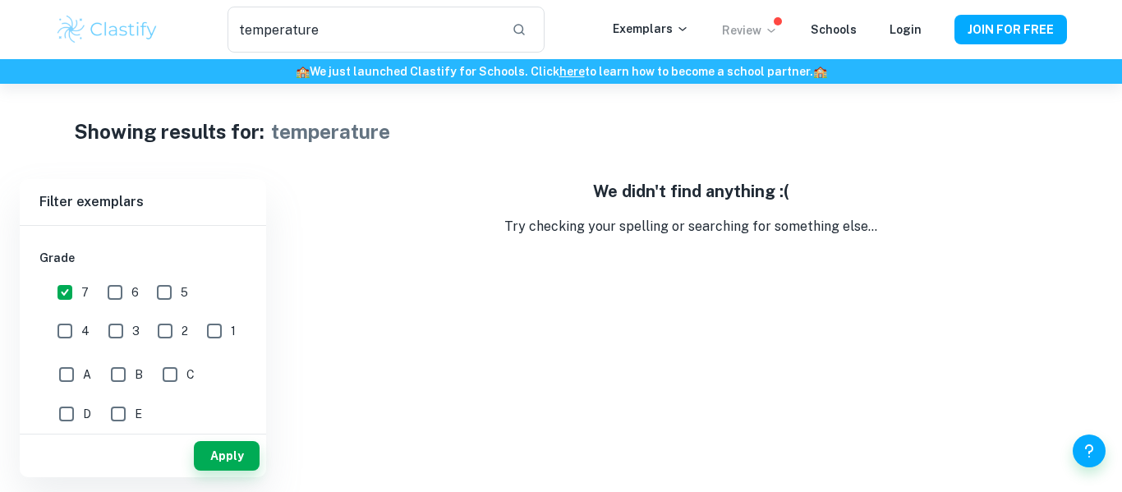
click at [66, 292] on input "7" at bounding box center [64, 292] width 33 height 33
checkbox input "false"
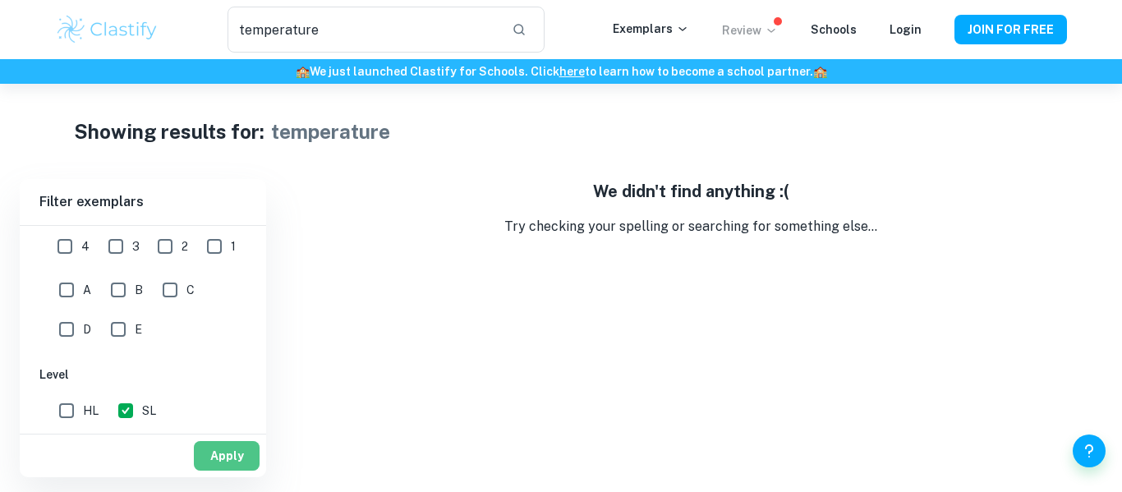
click at [219, 467] on button "Apply" at bounding box center [227, 456] width 66 height 30
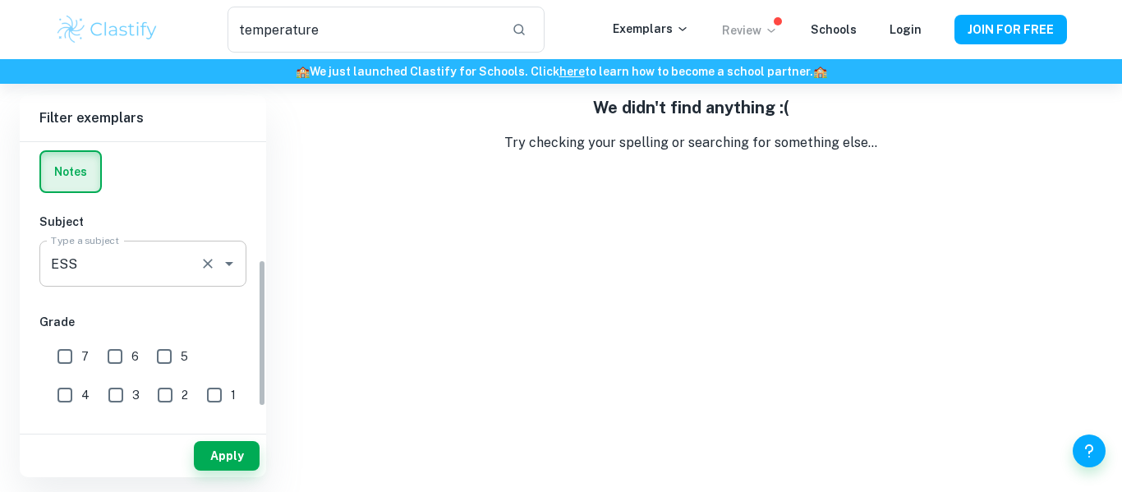
scroll to position [267, 0]
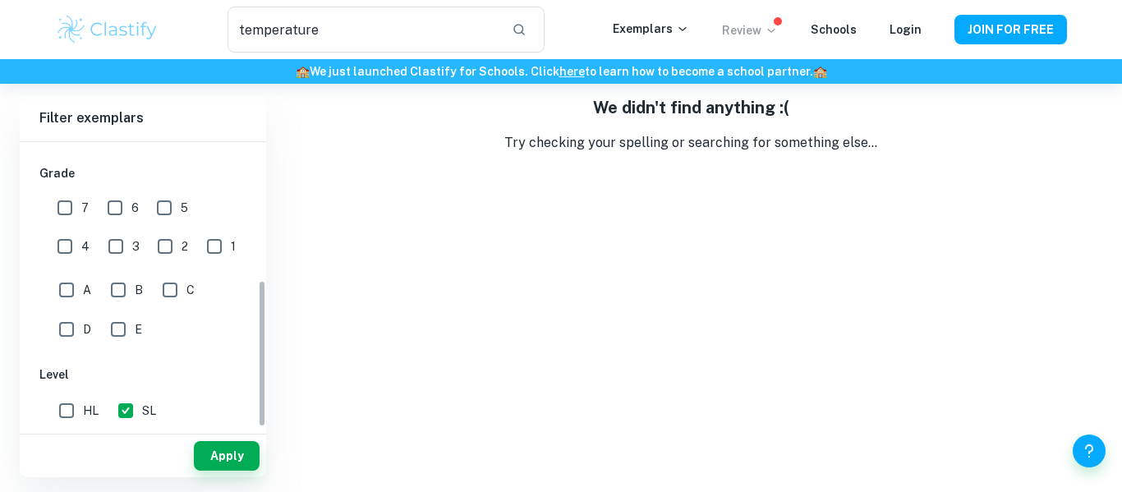
click at [128, 415] on input "SL" at bounding box center [125, 410] width 33 height 33
checkbox input "false"
click at [198, 453] on button "Apply" at bounding box center [227, 456] width 66 height 30
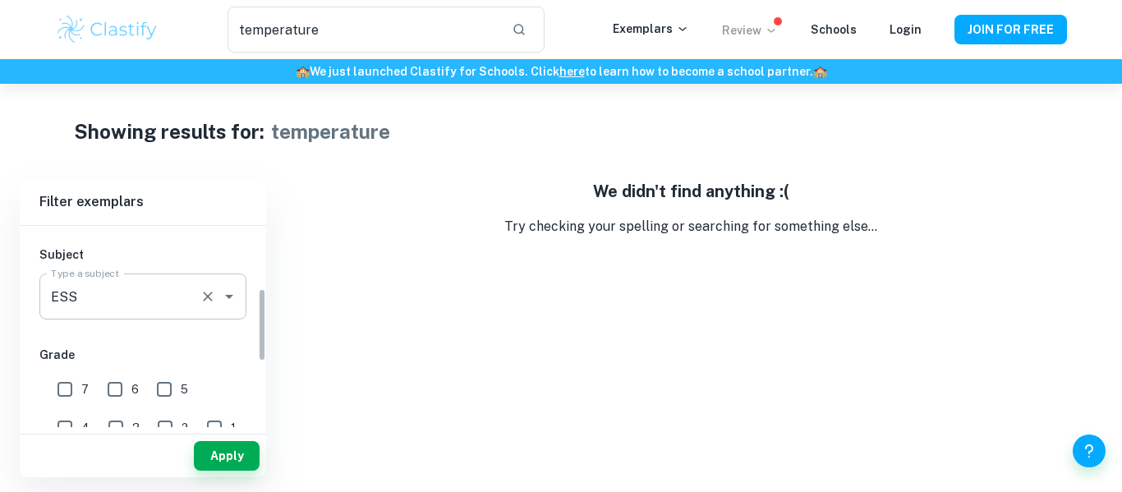
scroll to position [172, 0]
click at [225, 284] on icon "Open" at bounding box center [229, 294] width 20 height 20
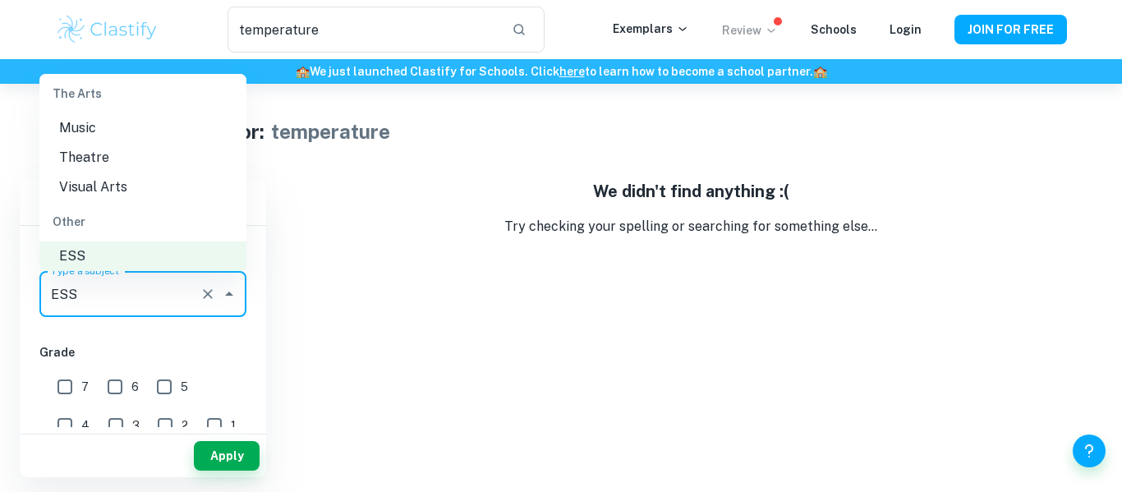
scroll to position [2310, 0]
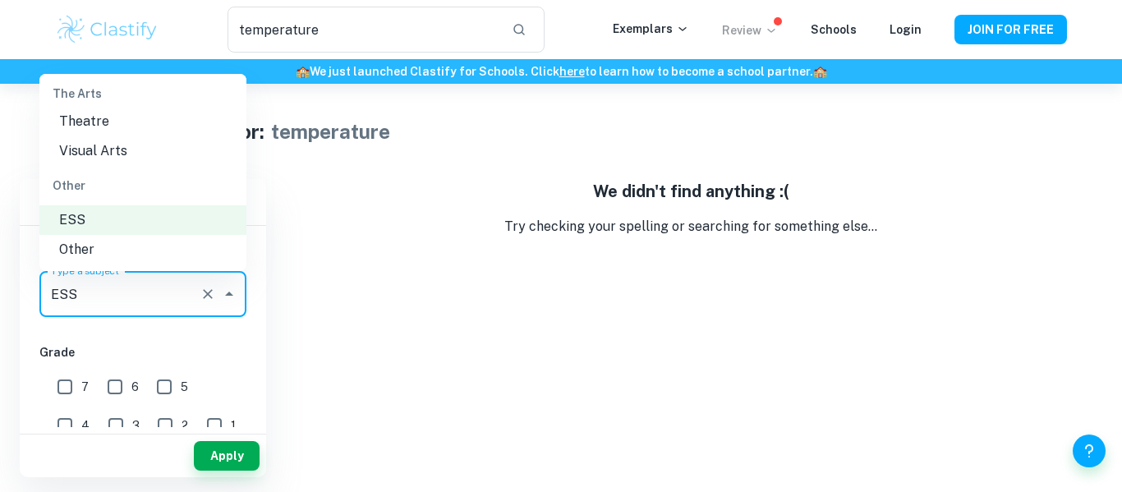
click at [211, 292] on icon "Clear" at bounding box center [208, 294] width 16 height 16
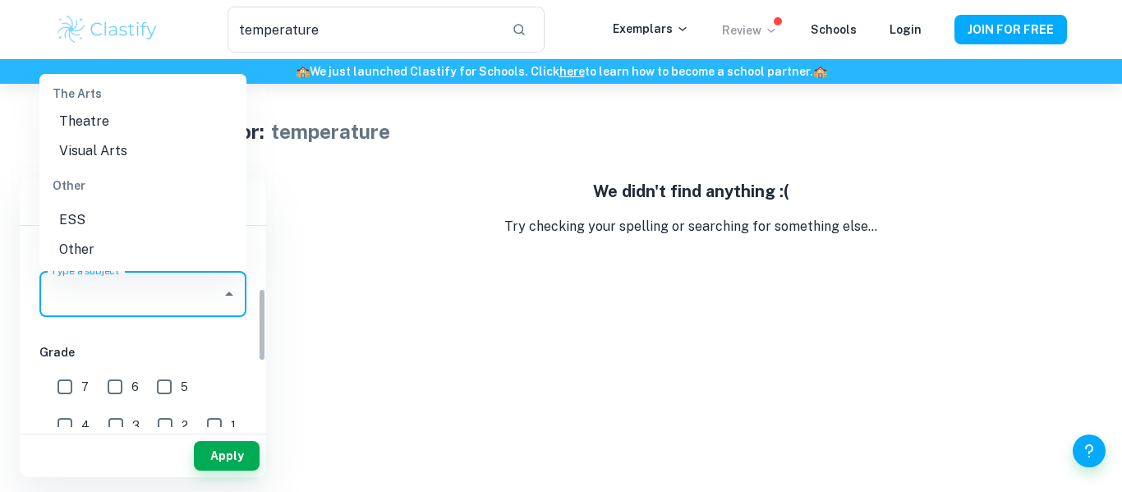
scroll to position [0, 0]
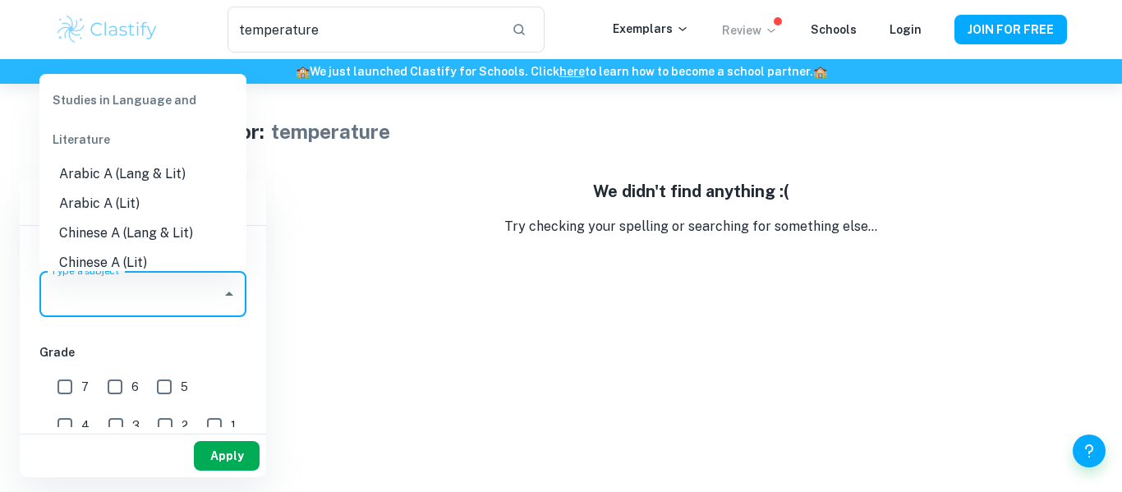
click at [225, 443] on button "Apply" at bounding box center [227, 456] width 66 height 30
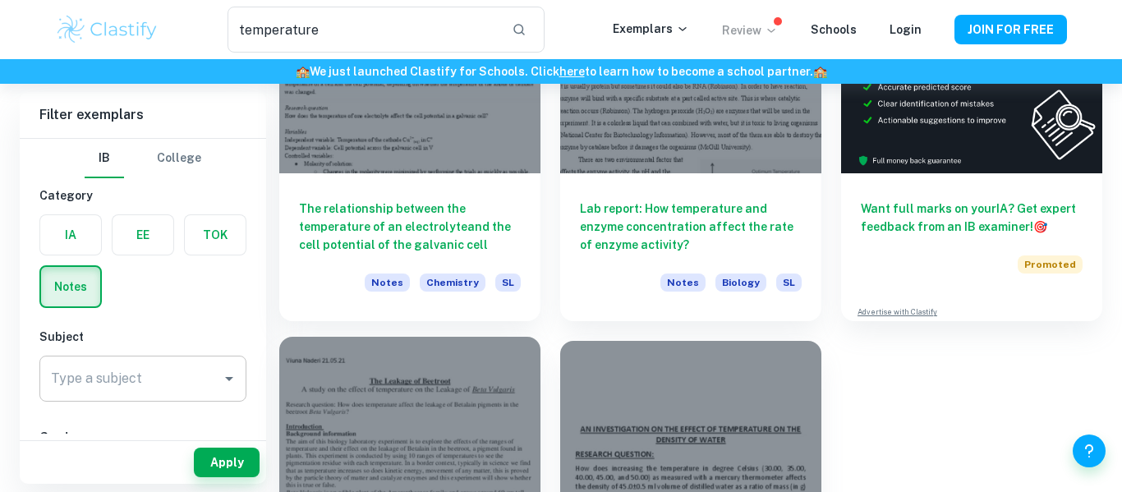
scroll to position [185, 0]
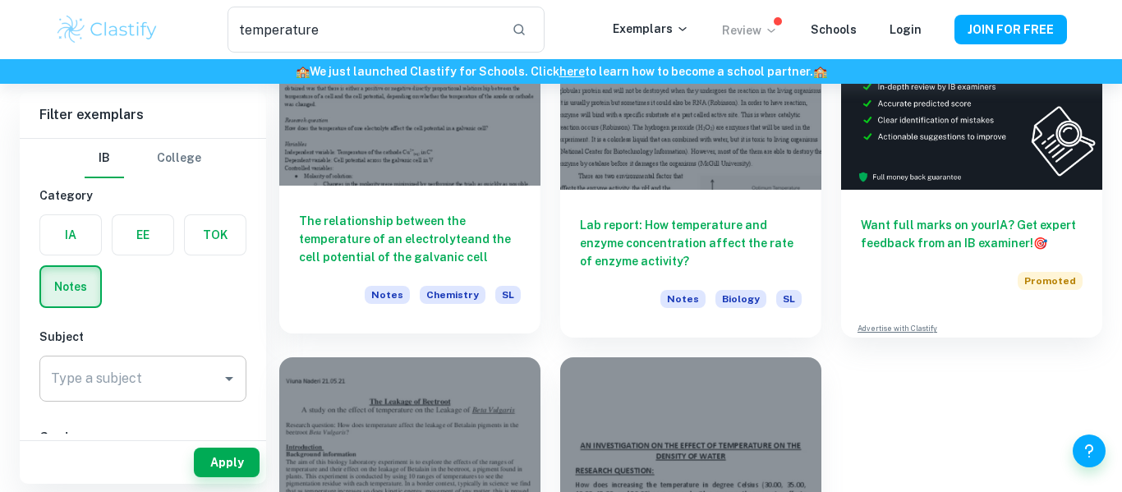
click at [417, 235] on h6 "The relationship between the temperature of an electrolyteand the cell potentia…" at bounding box center [410, 239] width 222 height 54
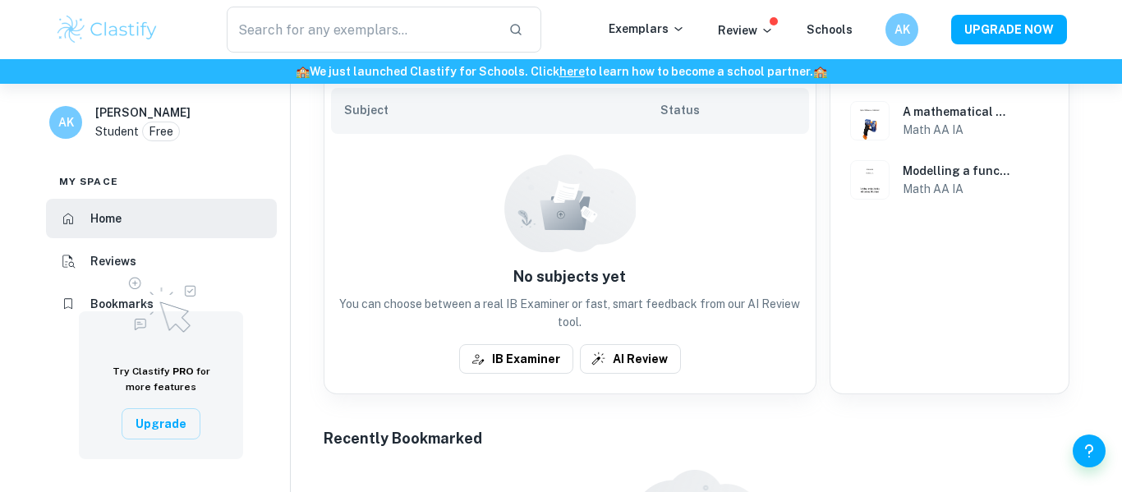
scroll to position [409, 0]
